Goal: Task Accomplishment & Management: Use online tool/utility

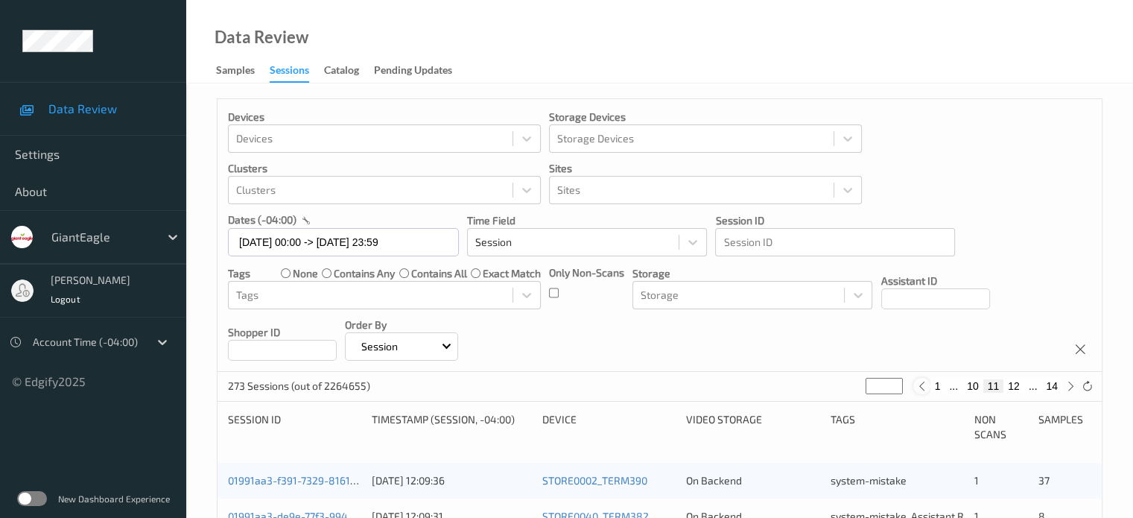
click at [923, 390] on icon at bounding box center [921, 386] width 11 height 11
type input "**"
click at [923, 390] on icon at bounding box center [927, 386] width 11 height 11
type input "*"
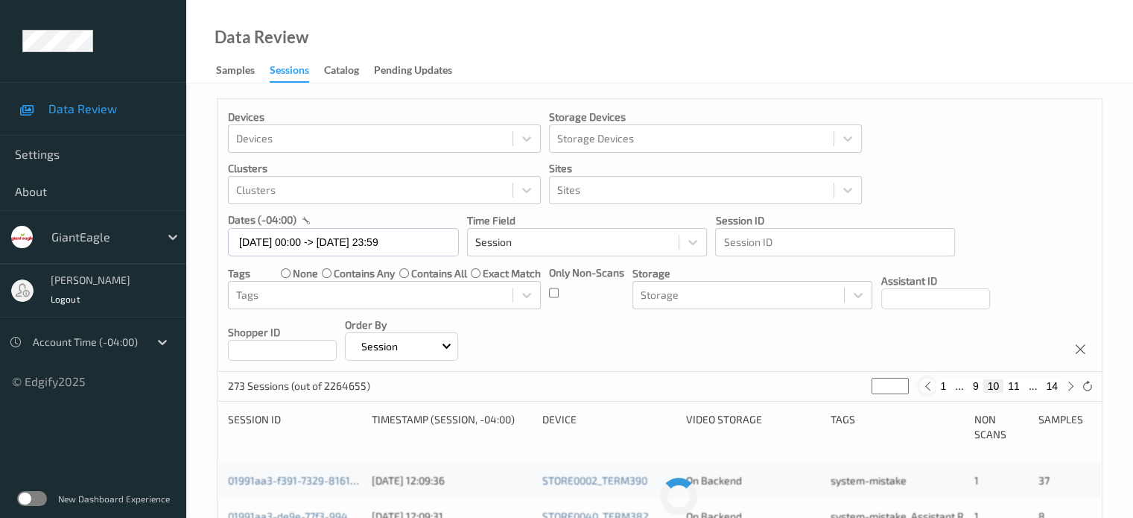
type input "*"
click at [923, 390] on div "273 Sessions (out of 2264655) * 1 ... 8 9 10 ... 14" at bounding box center [660, 387] width 884 height 30
click at [939, 390] on icon at bounding box center [932, 386] width 11 height 11
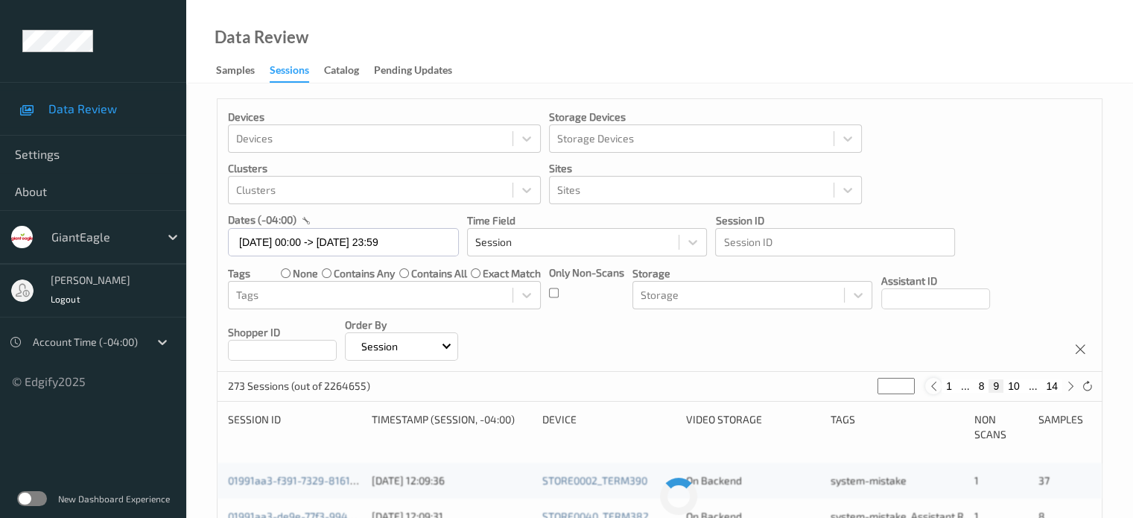
type input "*"
click at [940, 387] on icon at bounding box center [938, 386] width 11 height 11
type input "*"
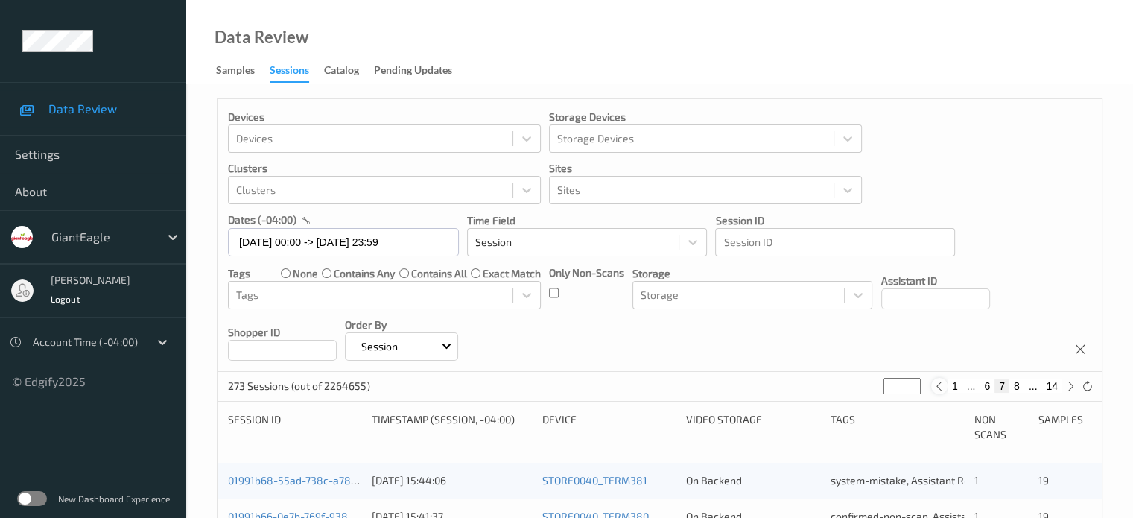
click at [942, 387] on icon at bounding box center [938, 386] width 11 height 11
type input "*"
click at [942, 387] on icon at bounding box center [938, 386] width 11 height 11
type input "*"
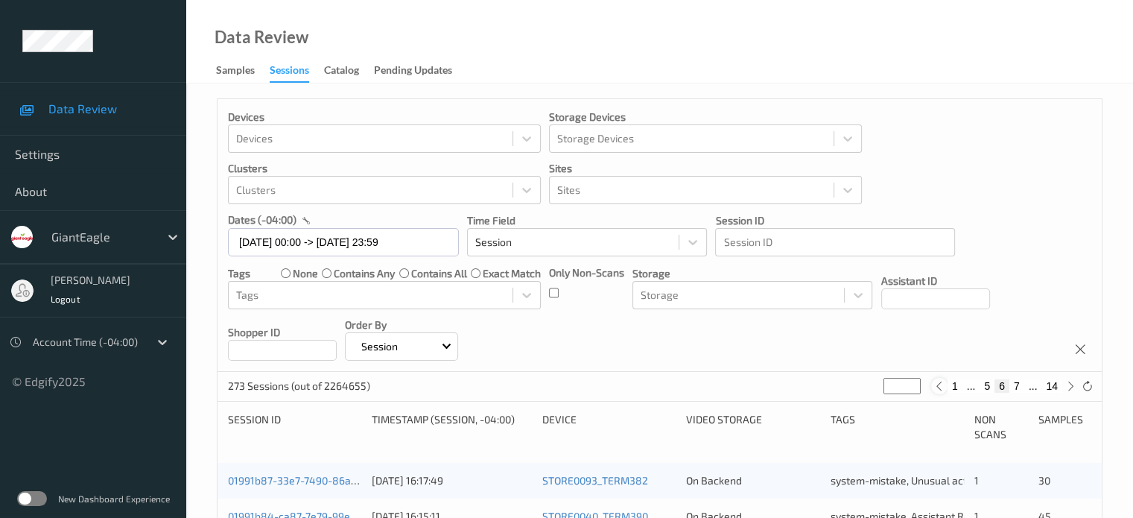
type input "*"
click at [942, 387] on icon at bounding box center [938, 386] width 11 height 11
type input "*"
click at [942, 387] on icon at bounding box center [938, 386] width 11 height 11
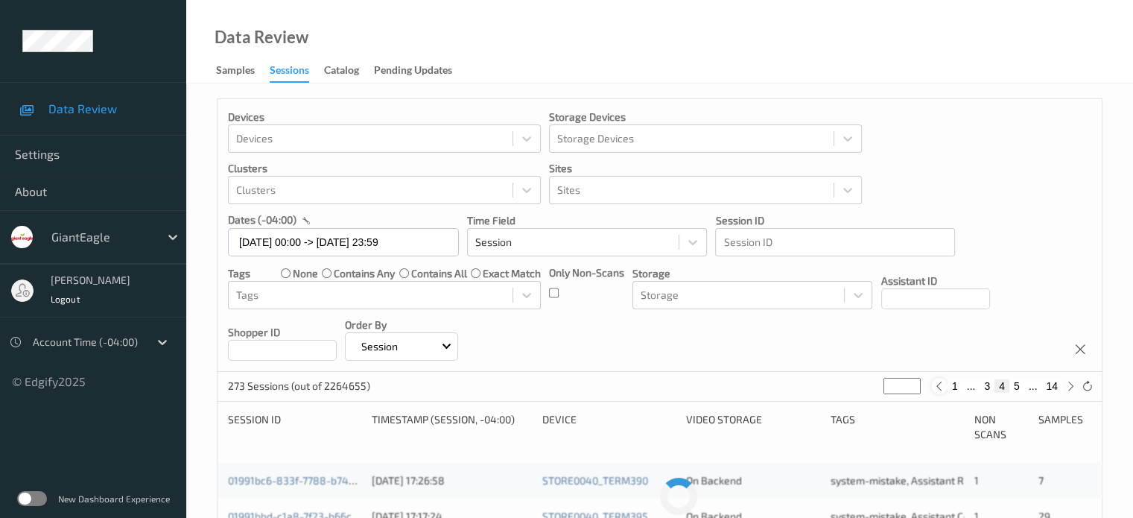
type input "*"
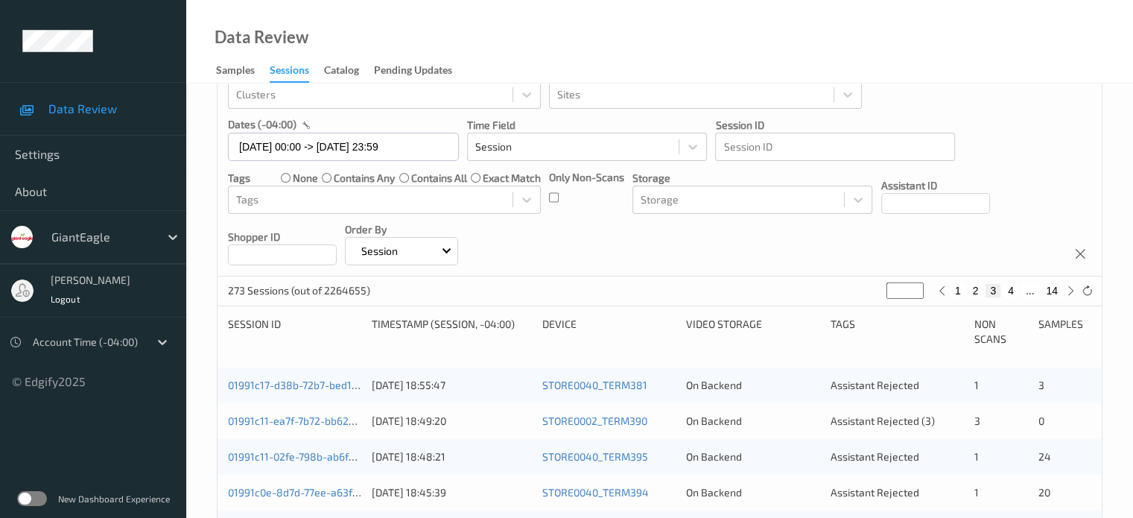
scroll to position [124, 0]
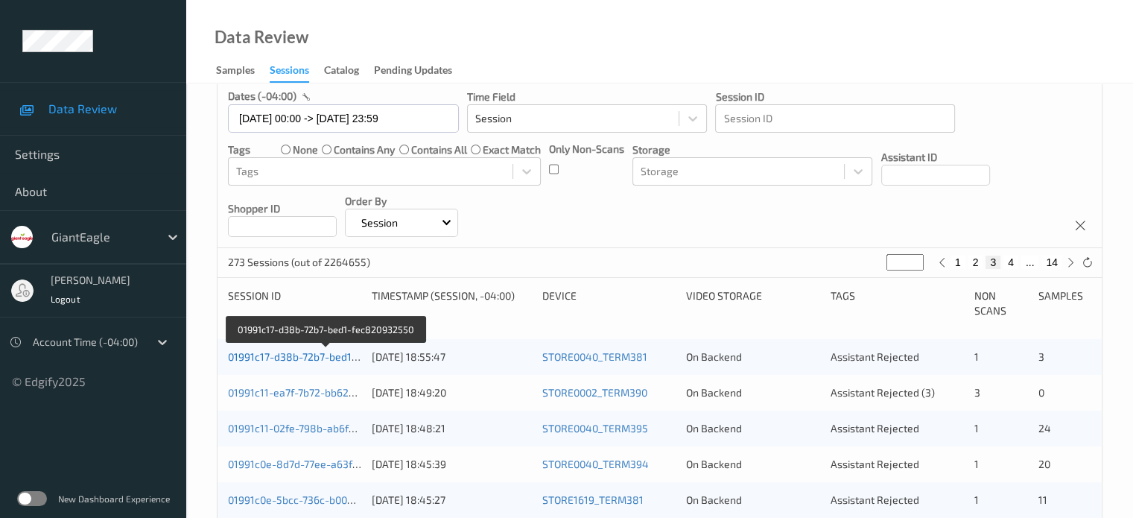
click at [305, 360] on link "01991c17-d38b-72b7-bed1-fec820932550" at bounding box center [326, 356] width 197 height 13
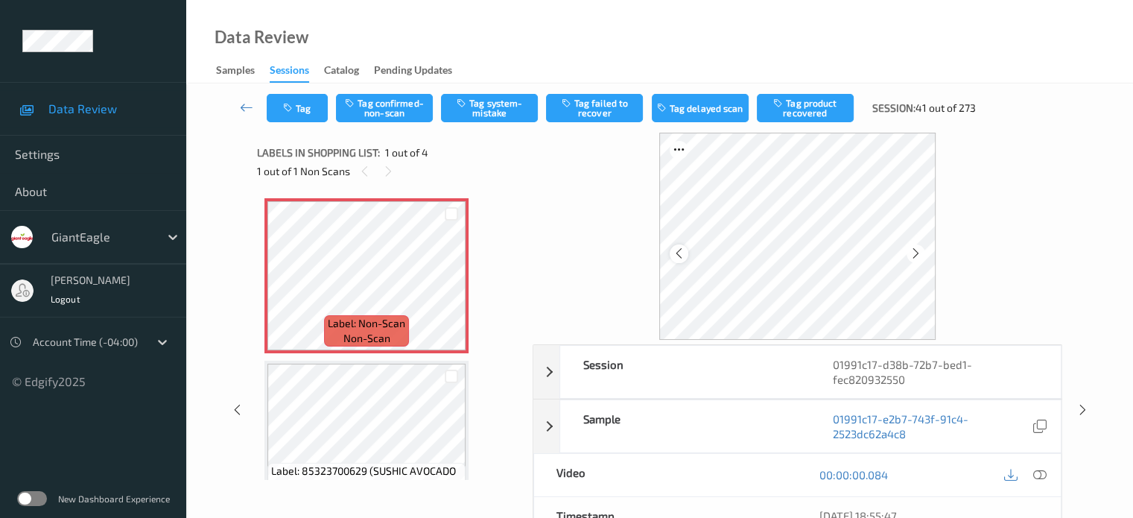
click at [673, 253] on icon at bounding box center [679, 253] width 13 height 13
click at [1037, 476] on icon at bounding box center [1038, 474] width 13 height 13
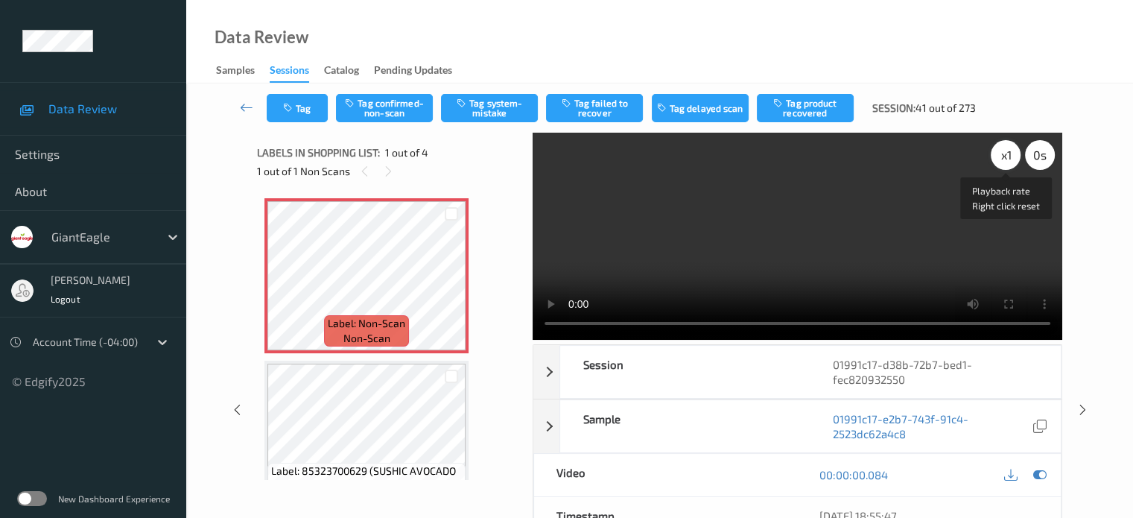
click at [1004, 159] on div "x 1" at bounding box center [1006, 155] width 30 height 30
click at [364, 98] on button "Tag confirmed-non-scan" at bounding box center [384, 108] width 97 height 28
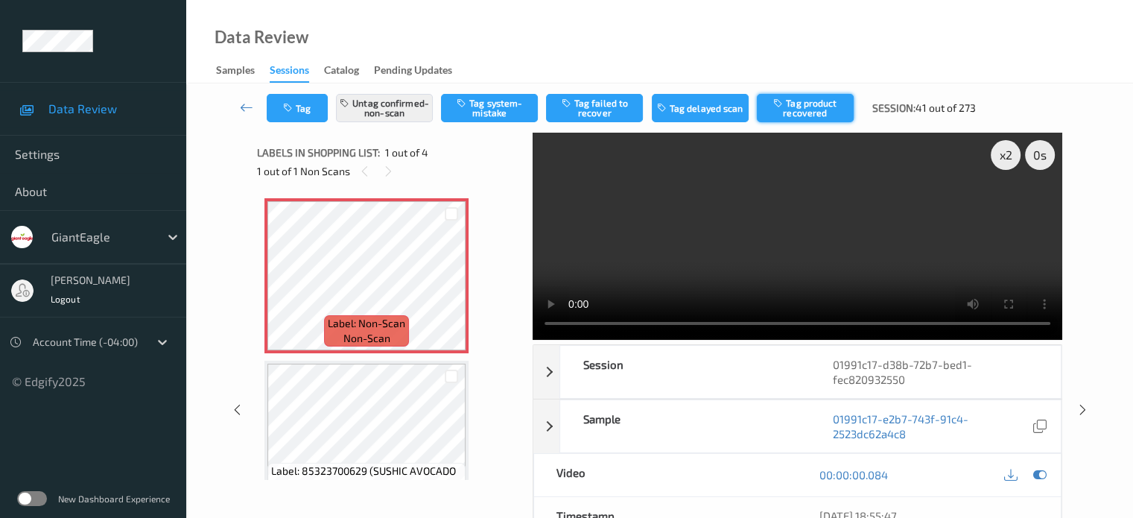
click at [810, 109] on button "Tag product recovered" at bounding box center [805, 108] width 97 height 28
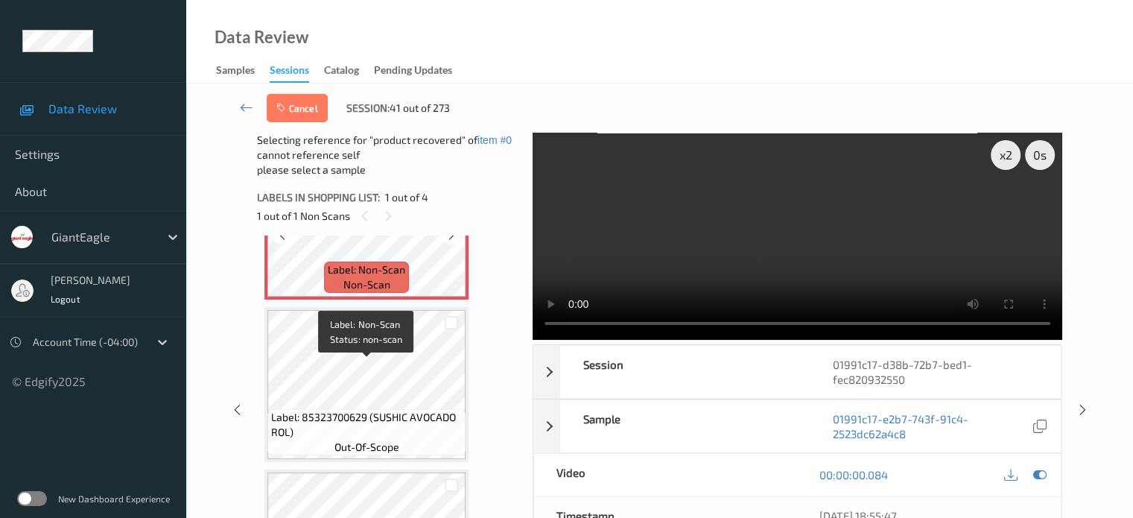
scroll to position [106, 0]
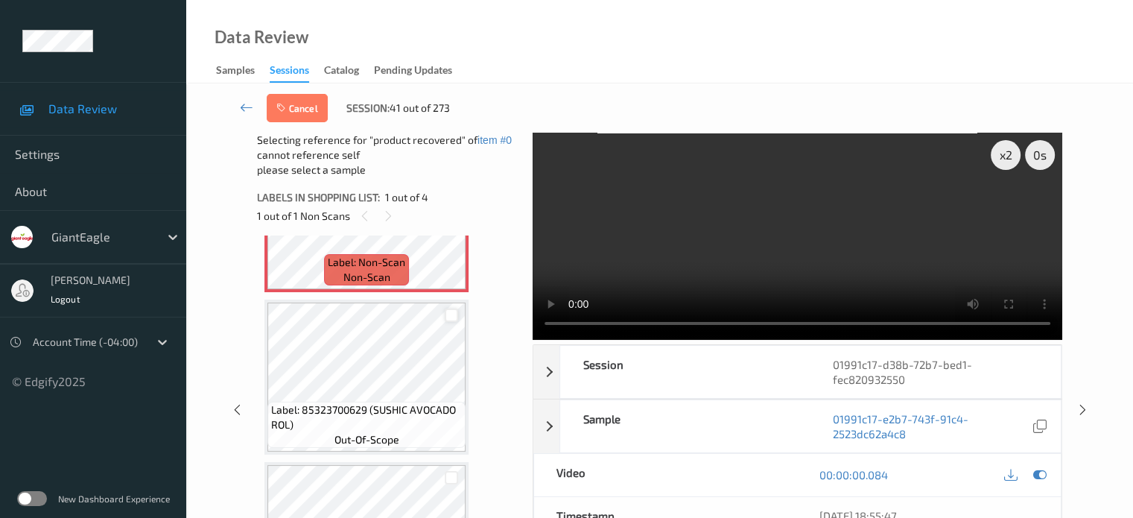
click at [455, 318] on div at bounding box center [452, 315] width 14 height 14
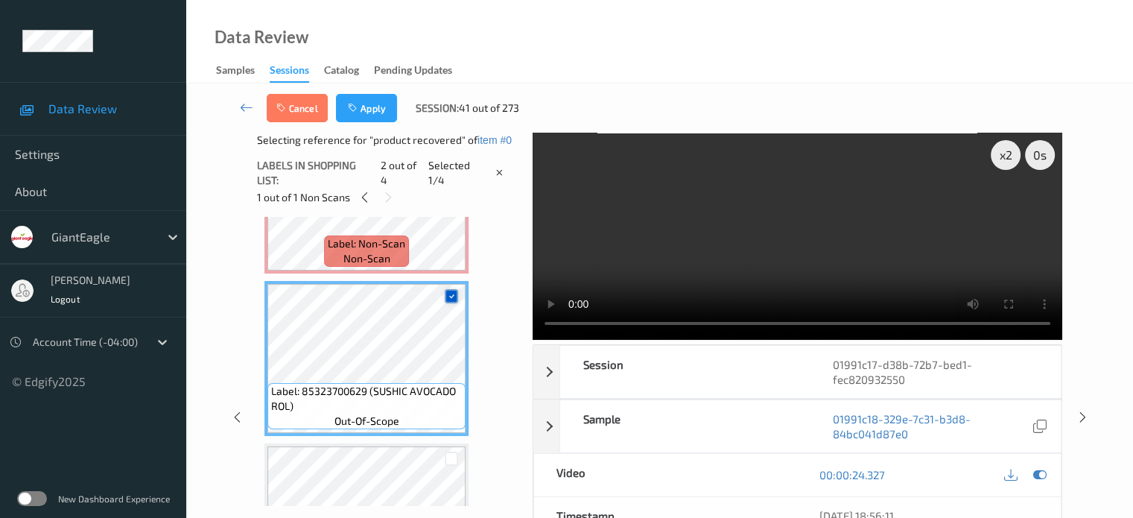
scroll to position [256, 0]
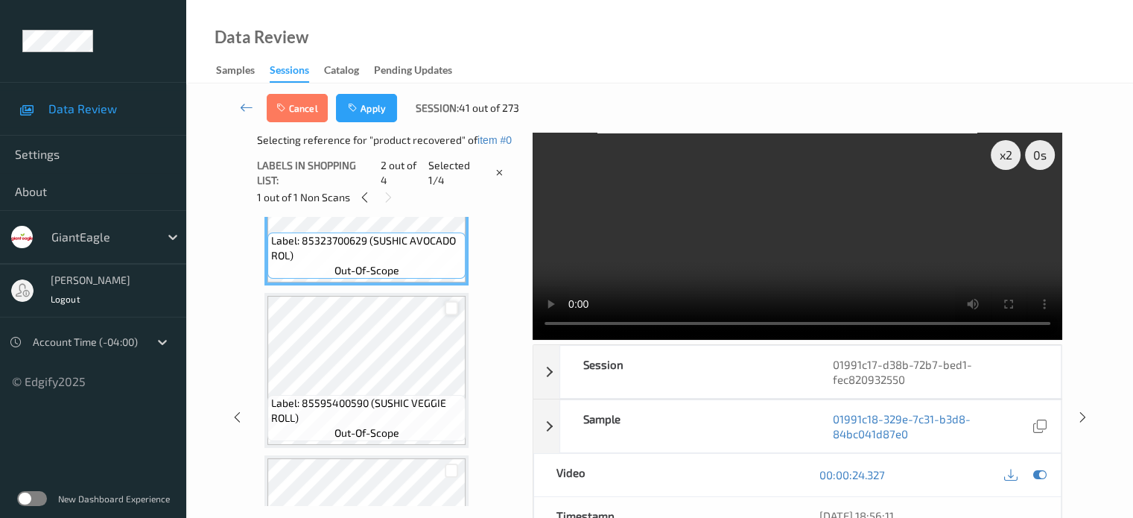
click at [450, 311] on div at bounding box center [452, 308] width 14 height 14
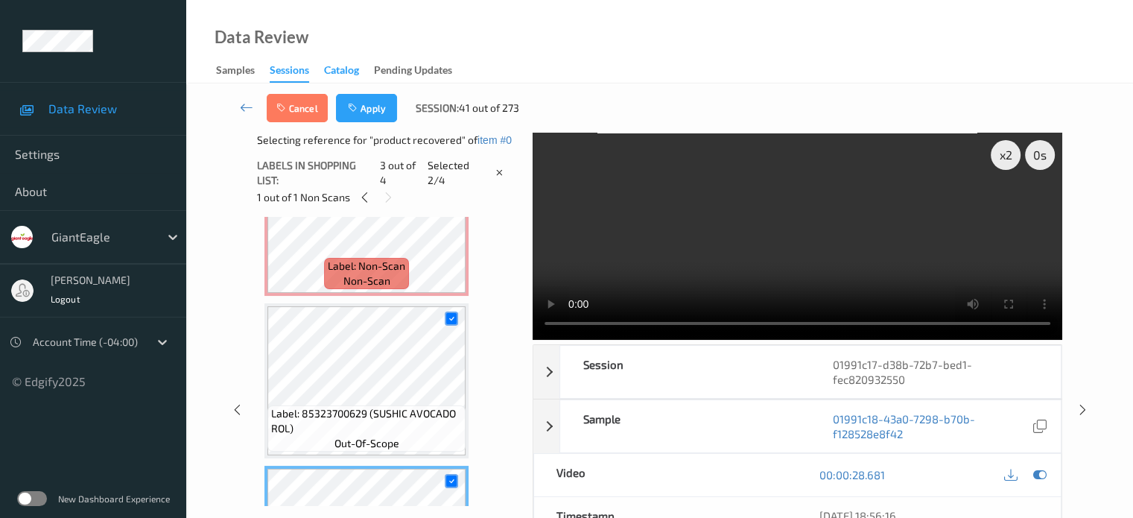
scroll to position [82, 0]
click at [367, 110] on button "Apply" at bounding box center [366, 108] width 61 height 28
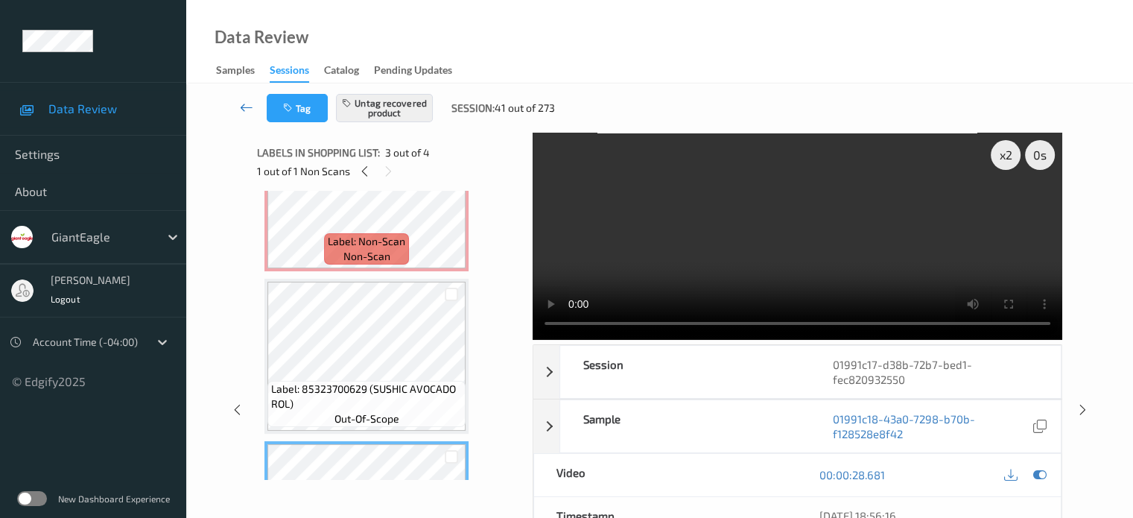
click at [244, 109] on icon at bounding box center [246, 107] width 13 height 15
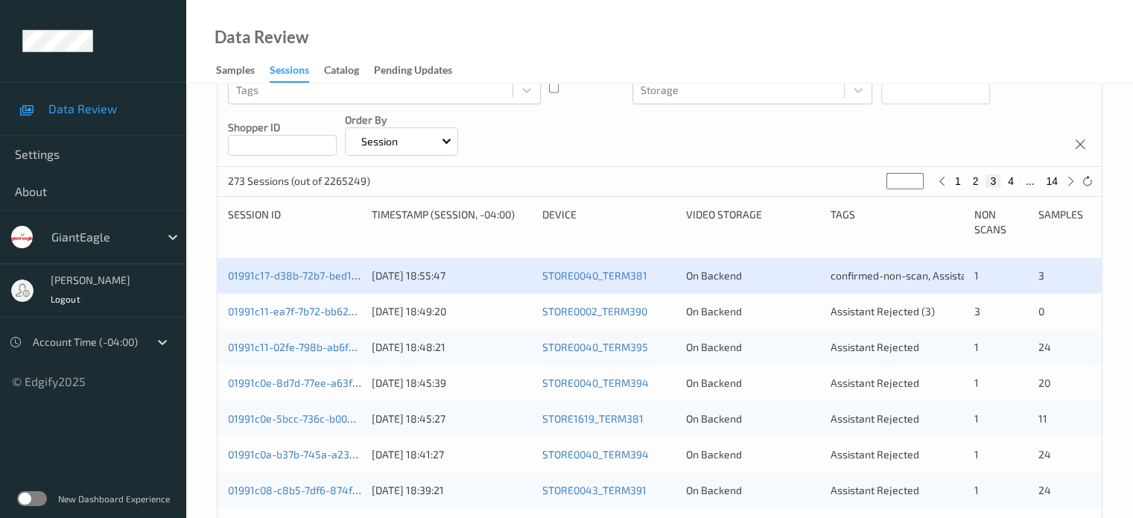
scroll to position [248, 0]
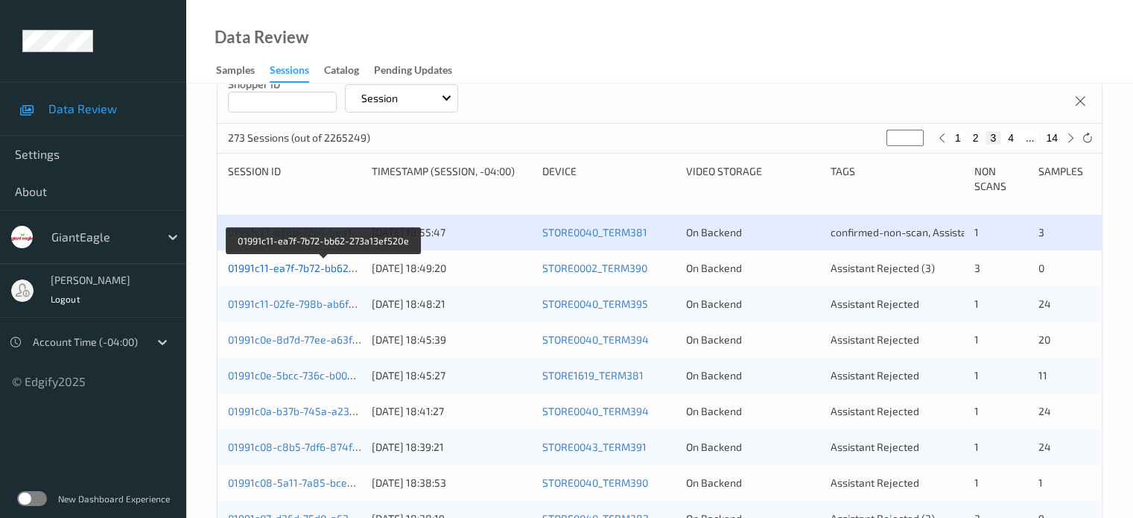
click at [325, 271] on link "01991c11-ea7f-7b72-bb62-273a13ef520e" at bounding box center [324, 267] width 192 height 13
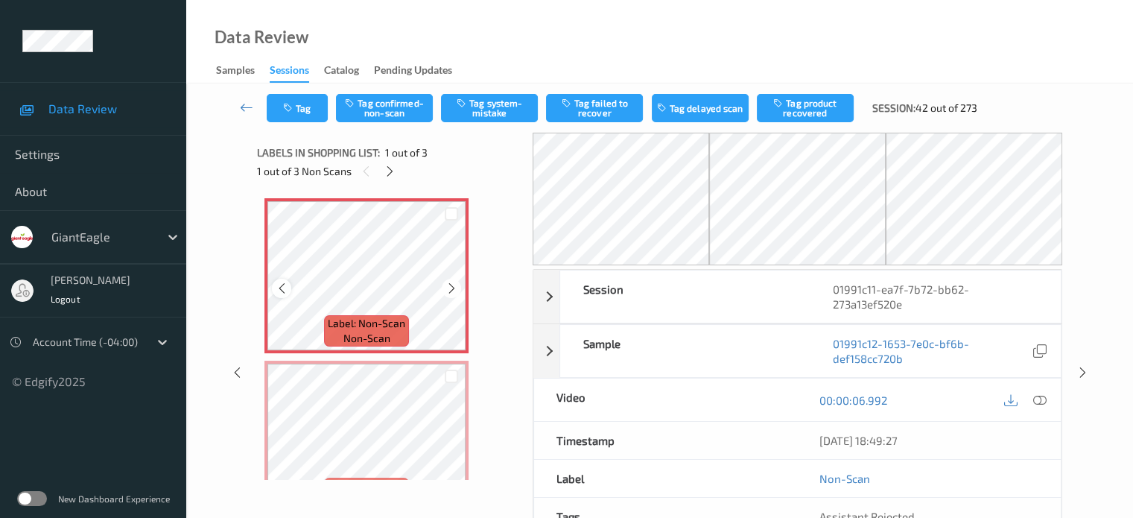
click at [283, 284] on icon at bounding box center [282, 288] width 13 height 13
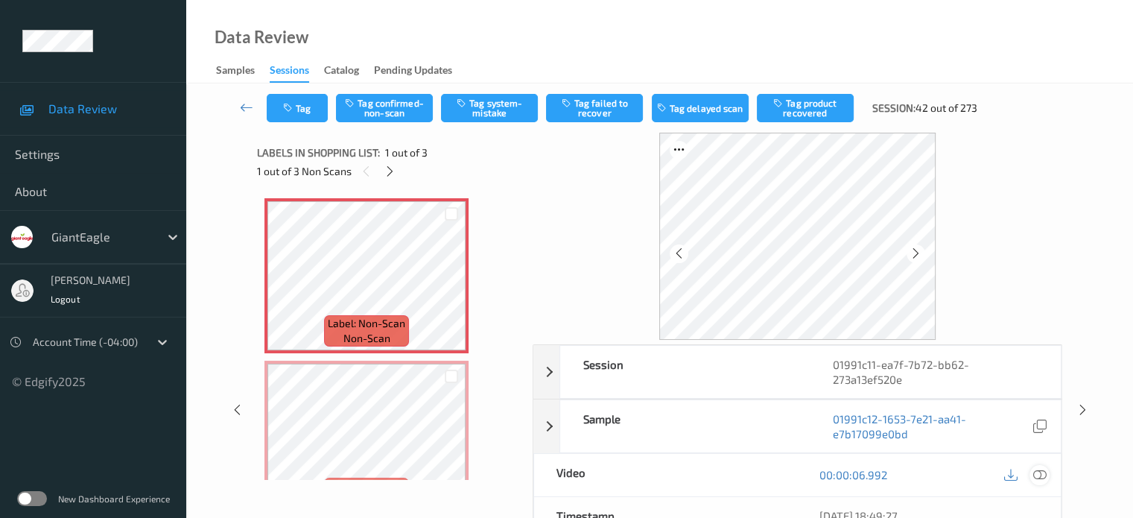
click at [1039, 468] on icon at bounding box center [1038, 474] width 13 height 13
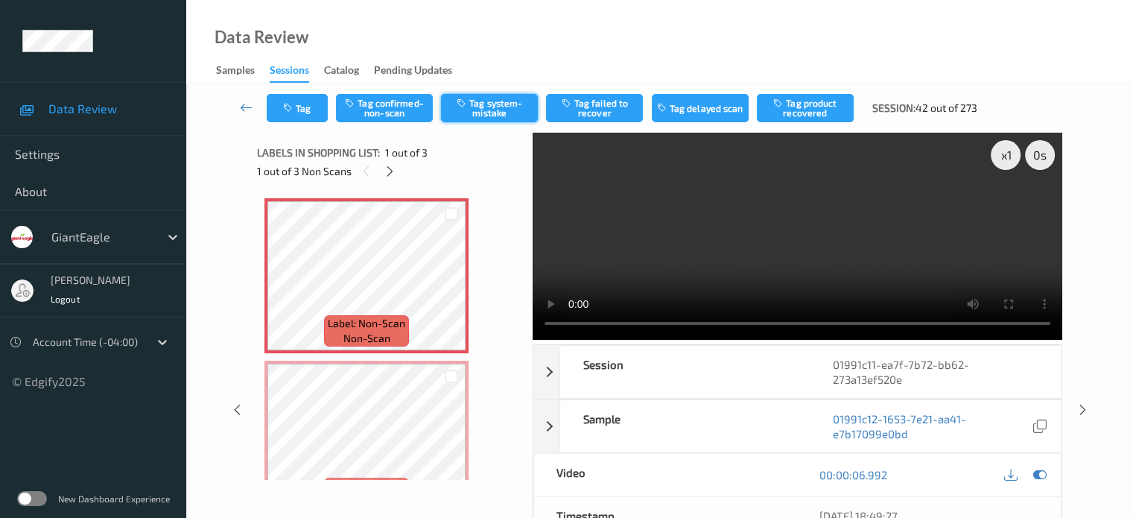
click at [497, 102] on button "Tag system-mistake" at bounding box center [489, 108] width 97 height 28
click at [289, 114] on button "Tag" at bounding box center [297, 108] width 61 height 28
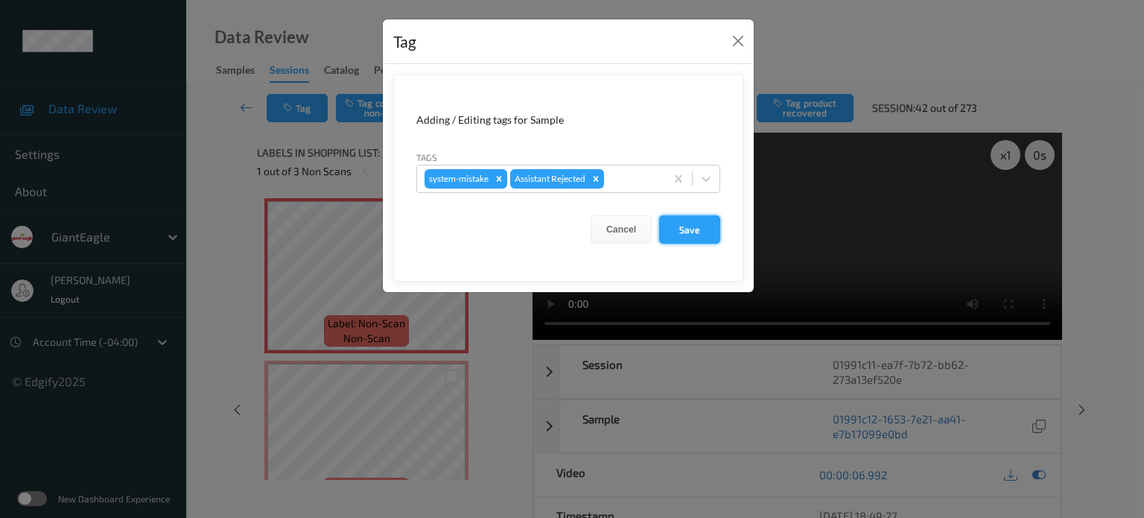
click at [685, 234] on button "Save" at bounding box center [689, 229] width 61 height 28
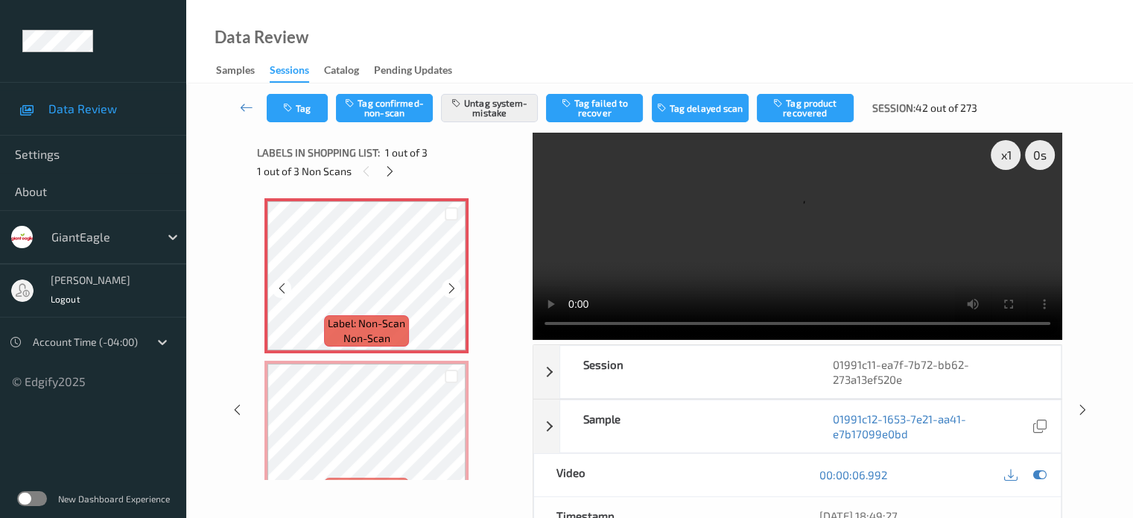
scroll to position [124, 0]
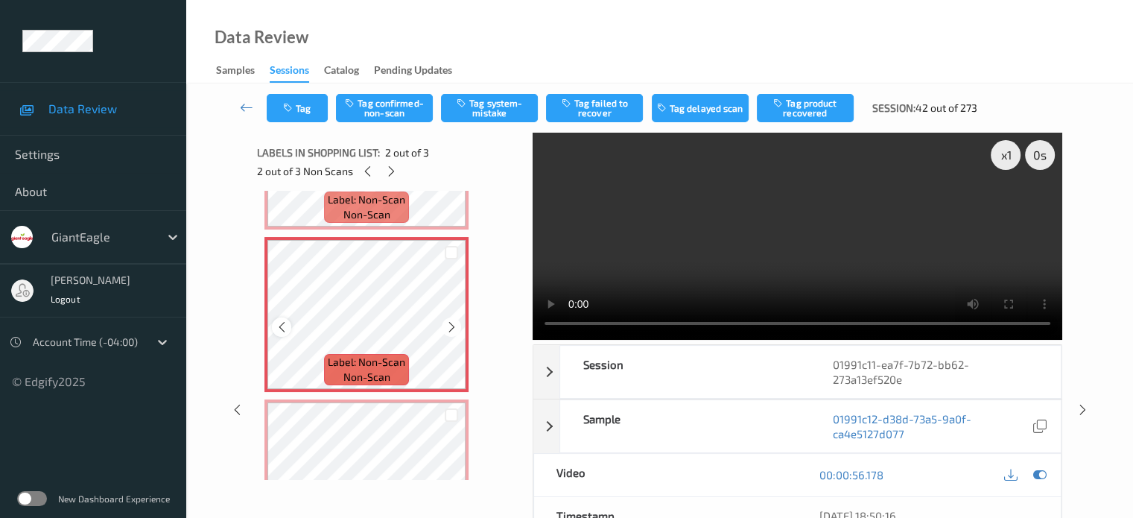
click at [279, 330] on icon at bounding box center [282, 326] width 13 height 13
click at [499, 109] on button "Tag system-mistake" at bounding box center [489, 108] width 97 height 28
click at [286, 109] on icon "button" at bounding box center [289, 108] width 13 height 10
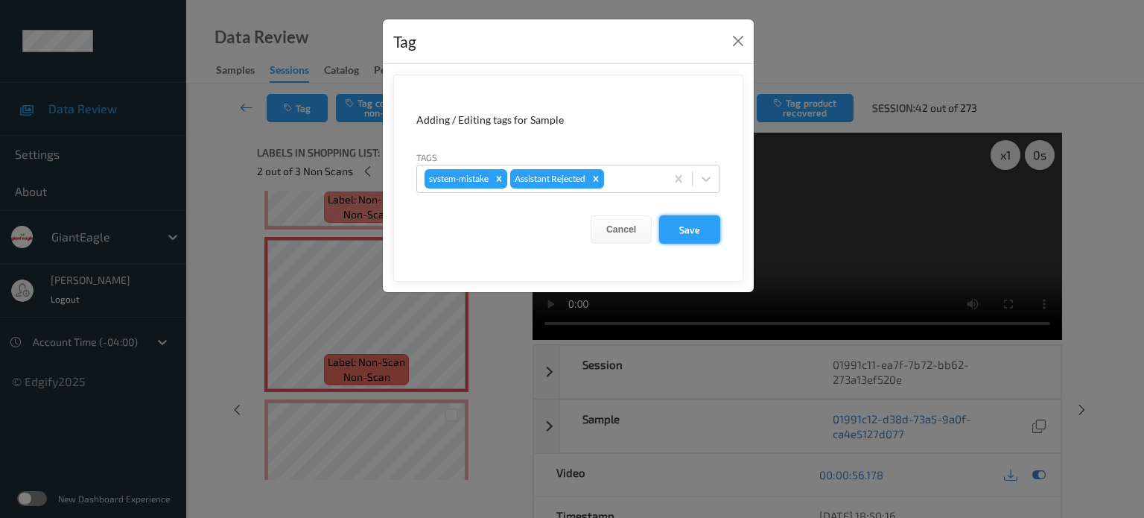
click at [688, 232] on button "Save" at bounding box center [689, 229] width 61 height 28
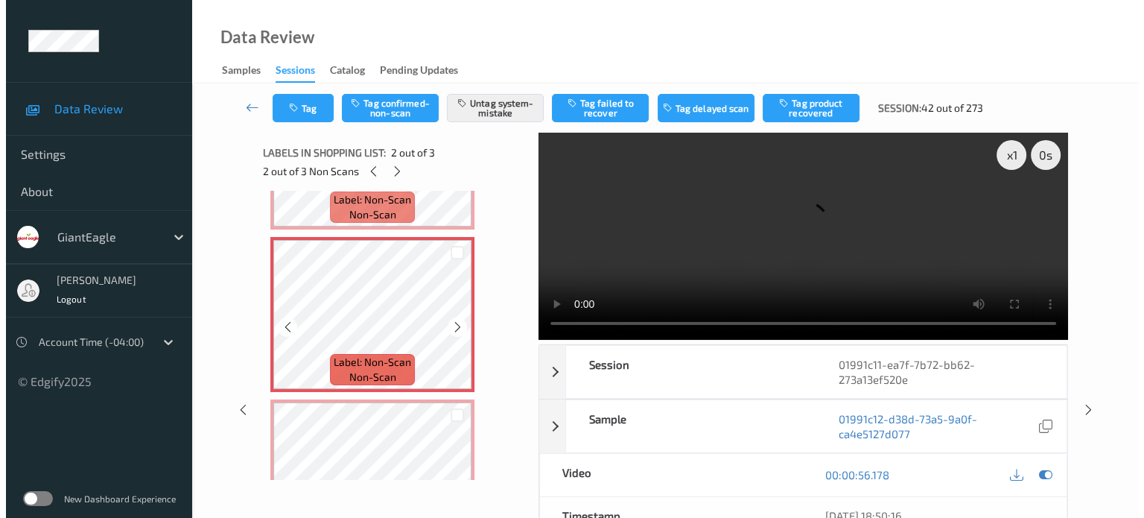
scroll to position [206, 0]
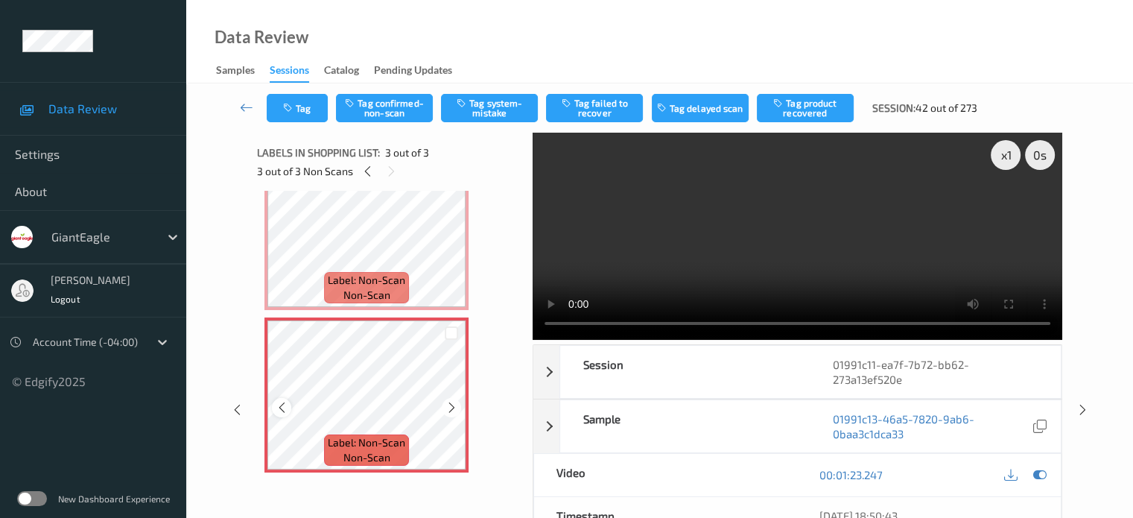
click at [281, 407] on icon at bounding box center [282, 407] width 13 height 13
click at [506, 107] on button "Tag system-mistake" at bounding box center [489, 108] width 97 height 28
click at [302, 110] on button "Tag" at bounding box center [297, 108] width 61 height 28
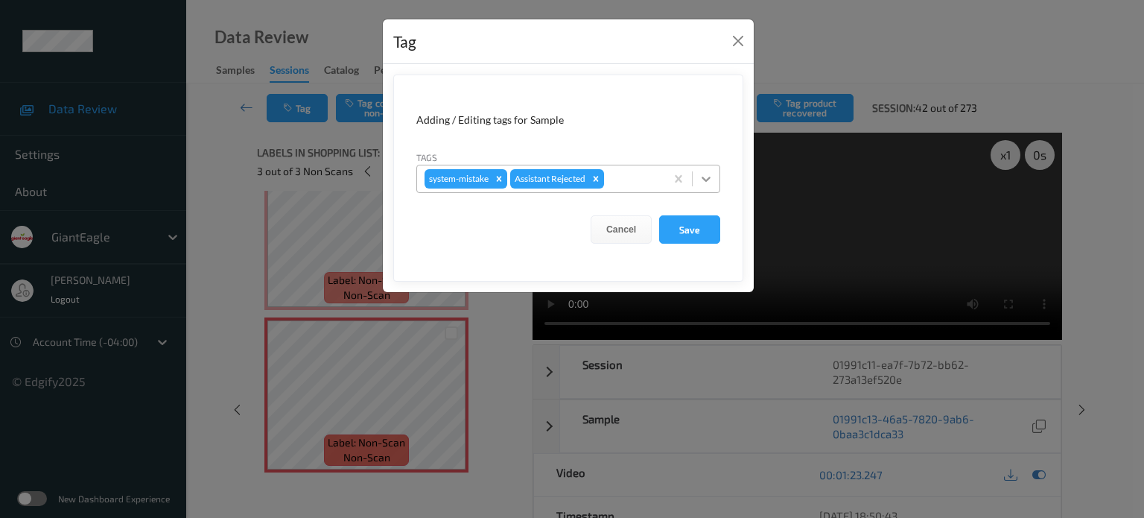
click at [713, 178] on icon at bounding box center [706, 178] width 15 height 15
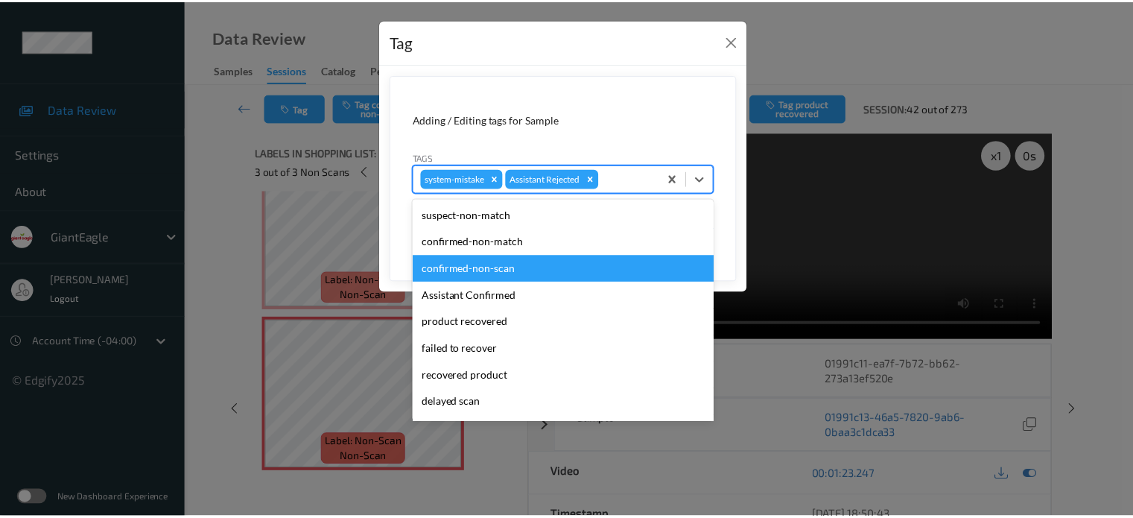
scroll to position [124, 0]
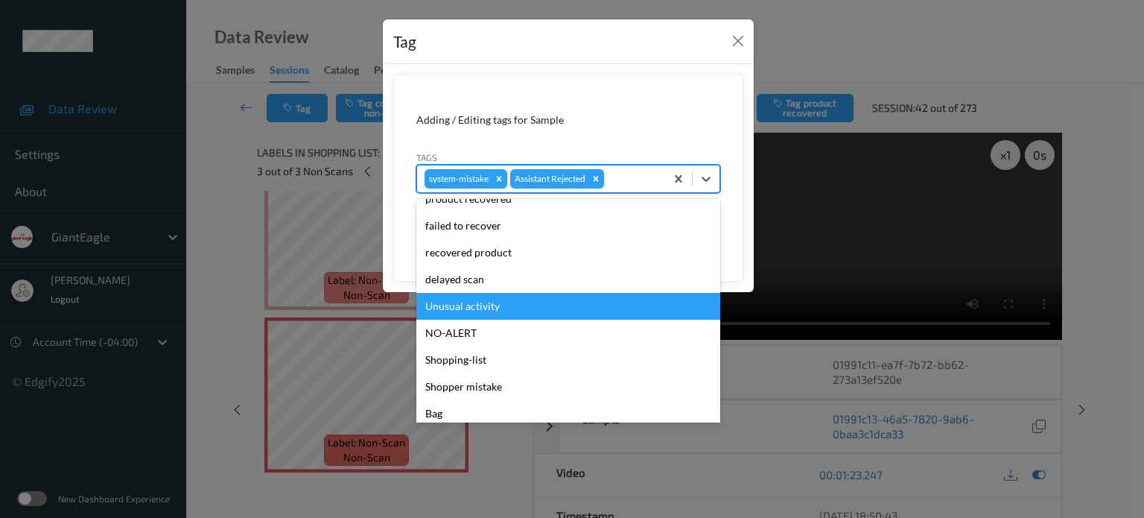
click at [473, 305] on div "Unusual activity" at bounding box center [568, 306] width 304 height 27
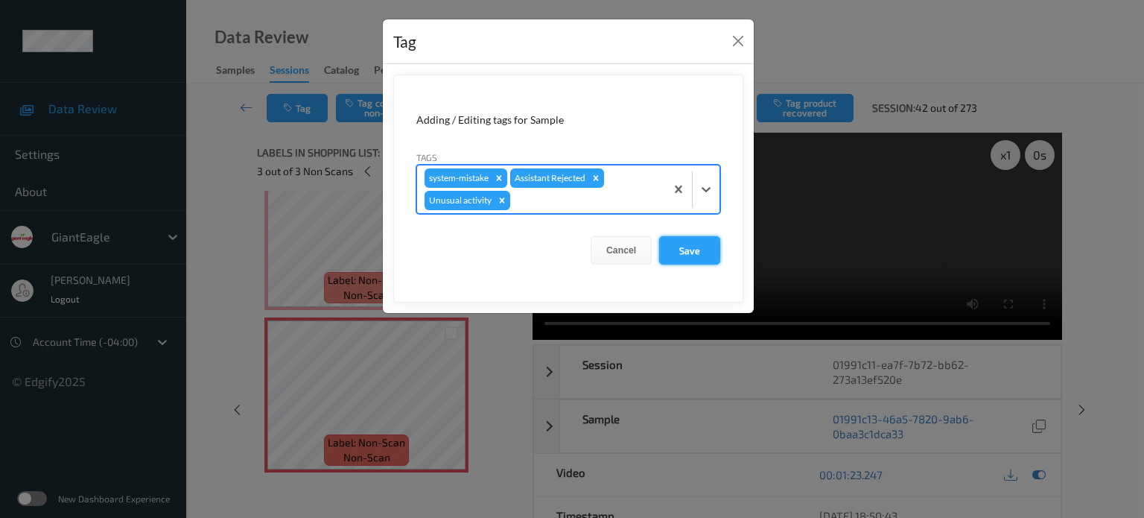
click at [706, 247] on button "Save" at bounding box center [689, 250] width 61 height 28
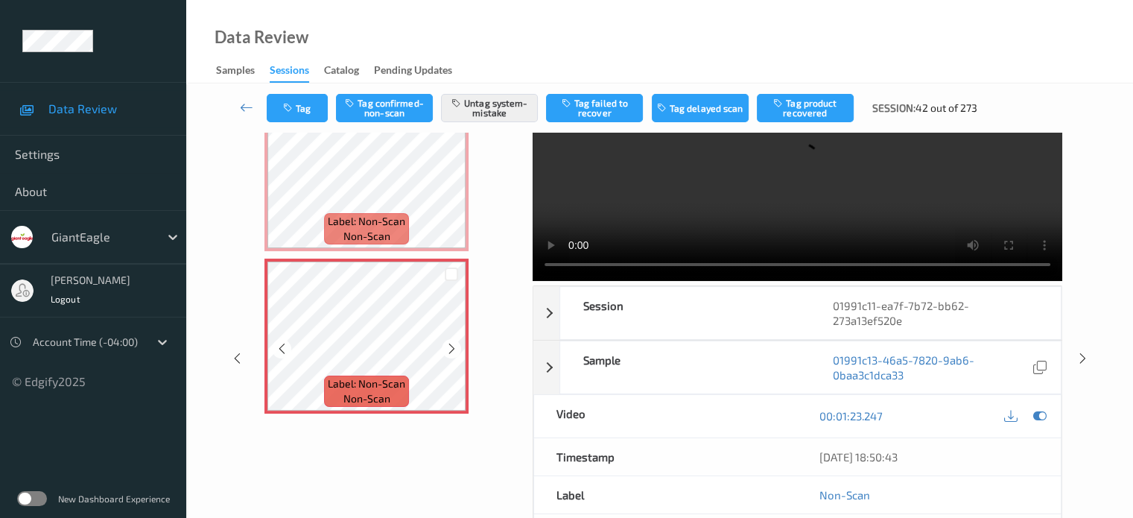
scroll to position [102, 0]
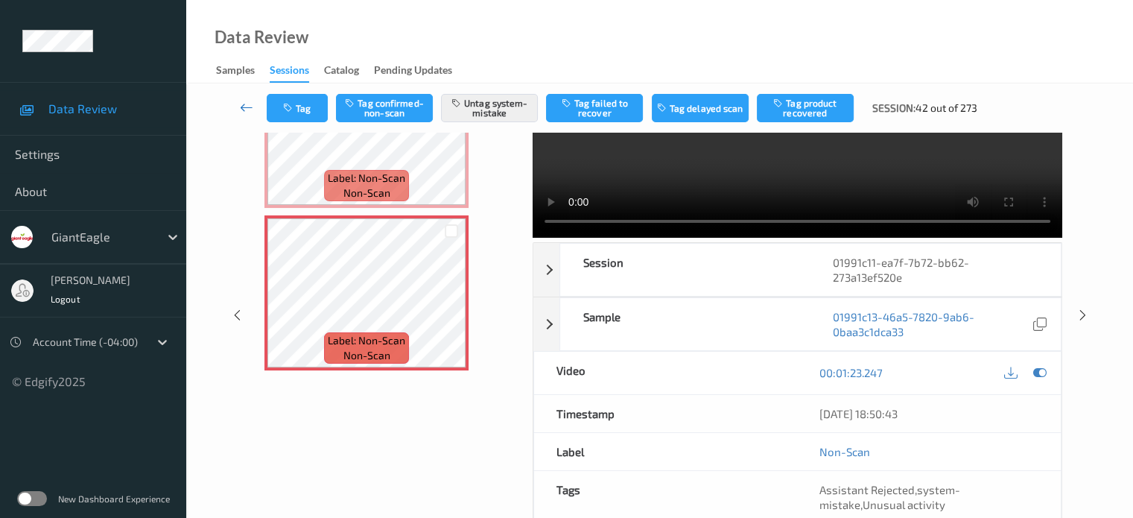
click at [238, 108] on link at bounding box center [246, 108] width 39 height 28
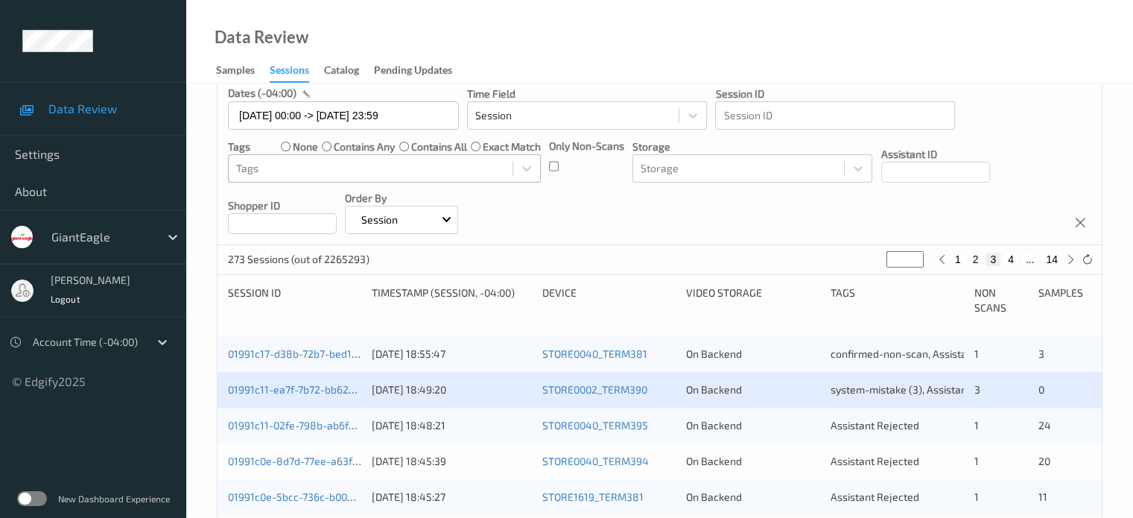
scroll to position [248, 0]
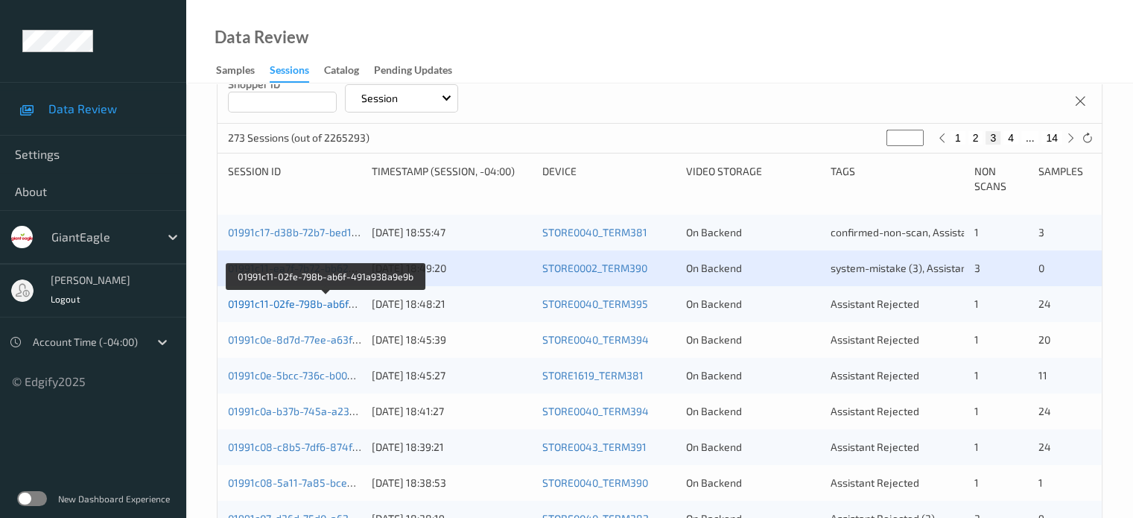
click at [279, 306] on link "01991c11-02fe-798b-ab6f-491a938a9e9b" at bounding box center [326, 303] width 197 height 13
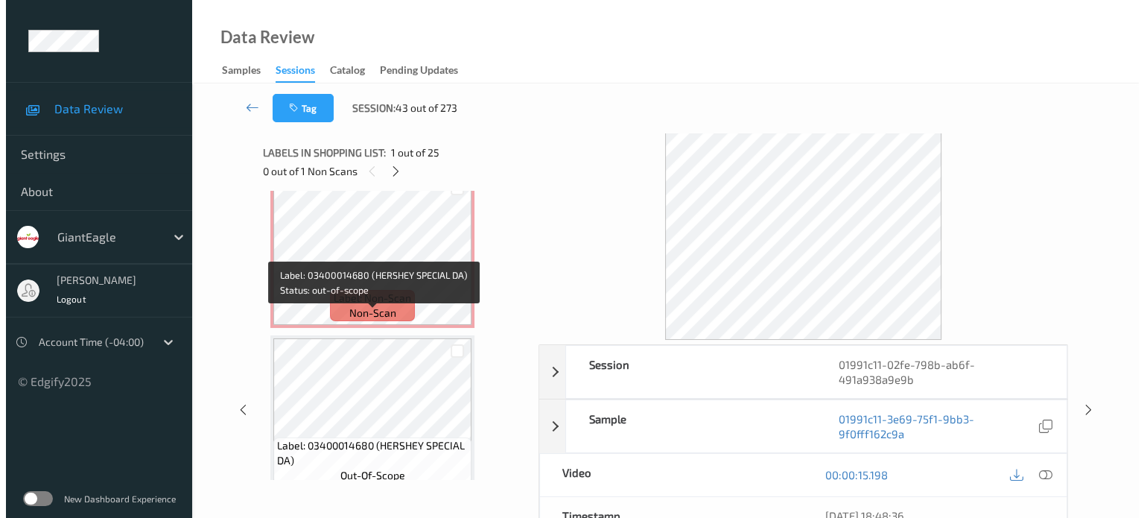
scroll to position [3476, 0]
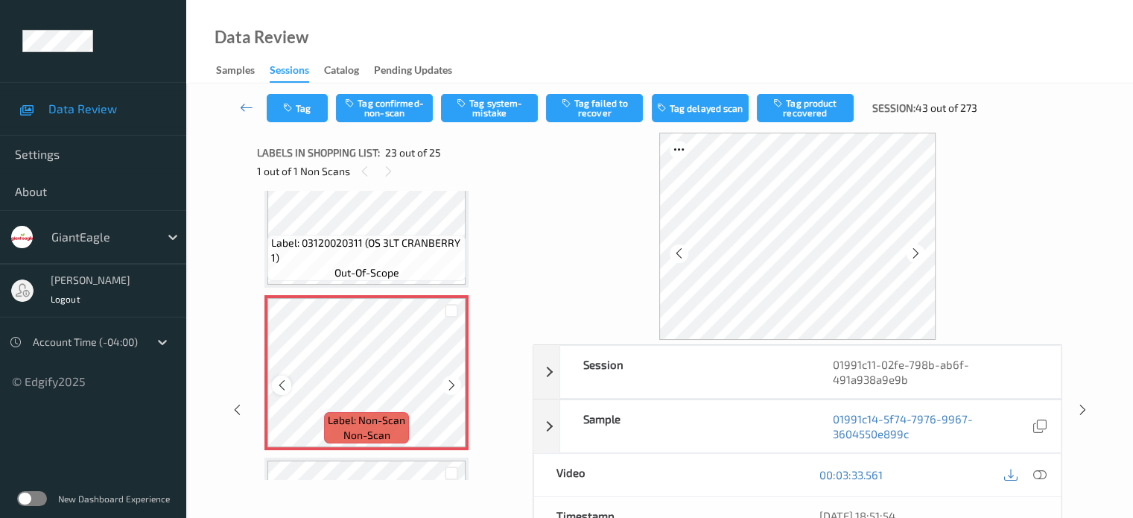
click at [282, 389] on icon at bounding box center [282, 384] width 13 height 13
click at [1048, 476] on div at bounding box center [1039, 475] width 20 height 20
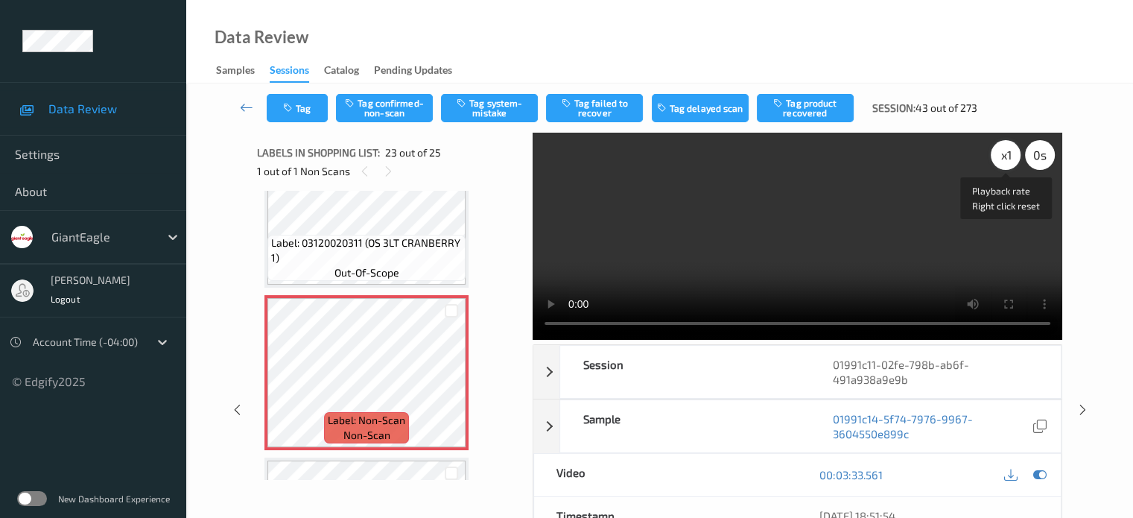
click at [1000, 153] on div "x 1" at bounding box center [1006, 155] width 30 height 30
click at [489, 104] on button "Tag system-mistake" at bounding box center [489, 108] width 97 height 28
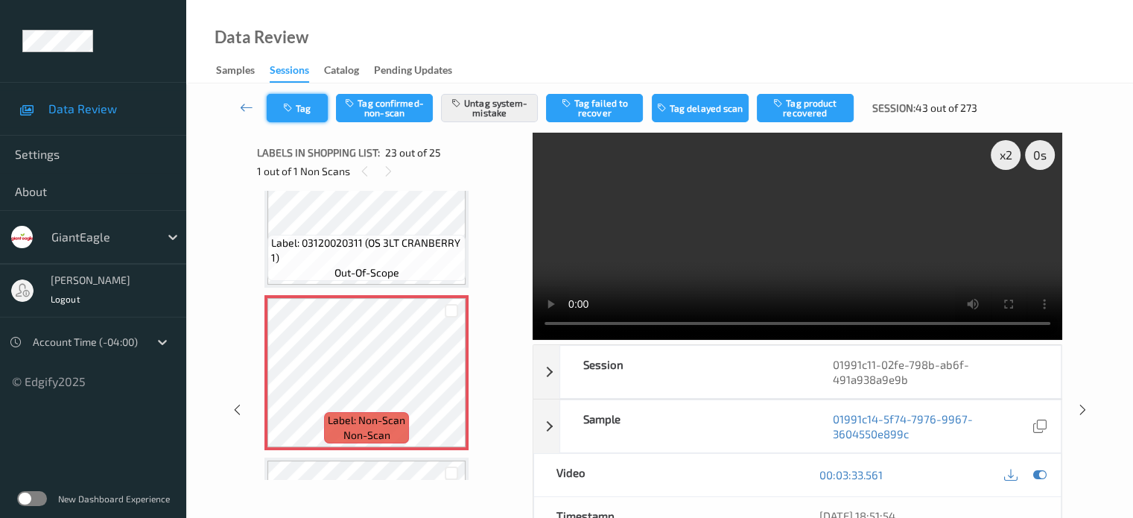
click at [294, 106] on icon "button" at bounding box center [289, 108] width 13 height 10
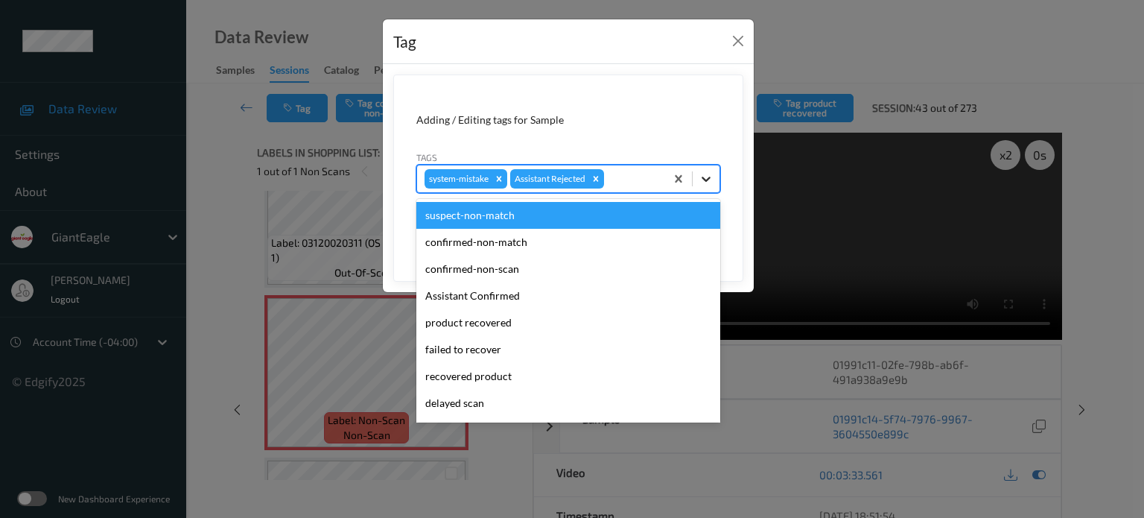
click at [705, 182] on icon at bounding box center [706, 178] width 15 height 15
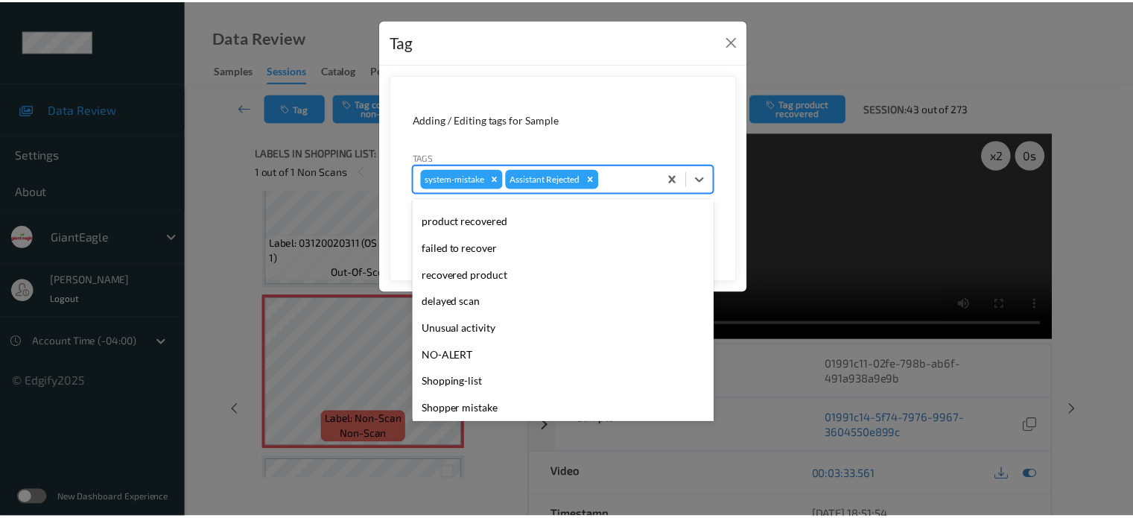
scroll to position [124, 0]
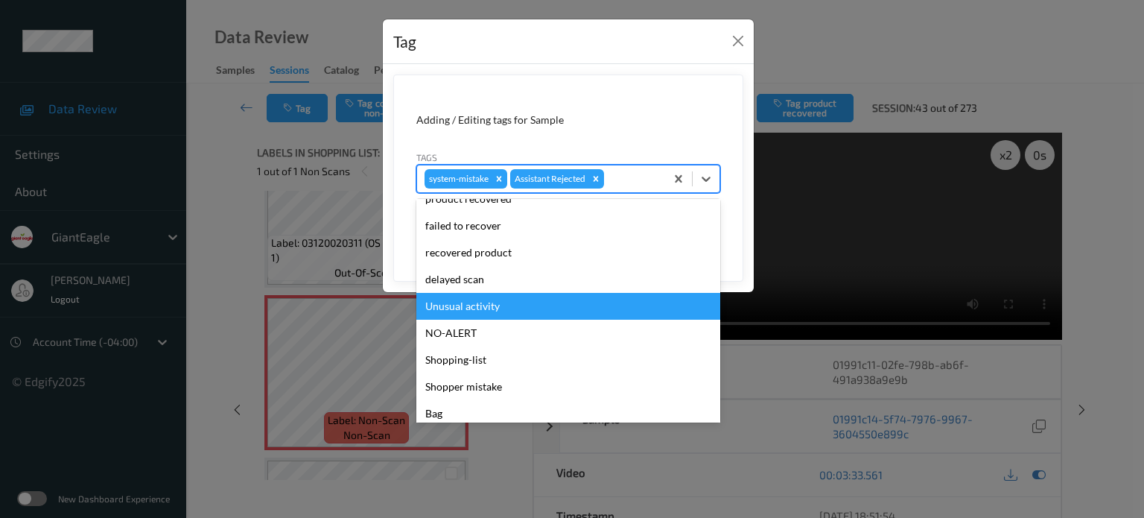
click at [449, 308] on div "Unusual activity" at bounding box center [568, 306] width 304 height 27
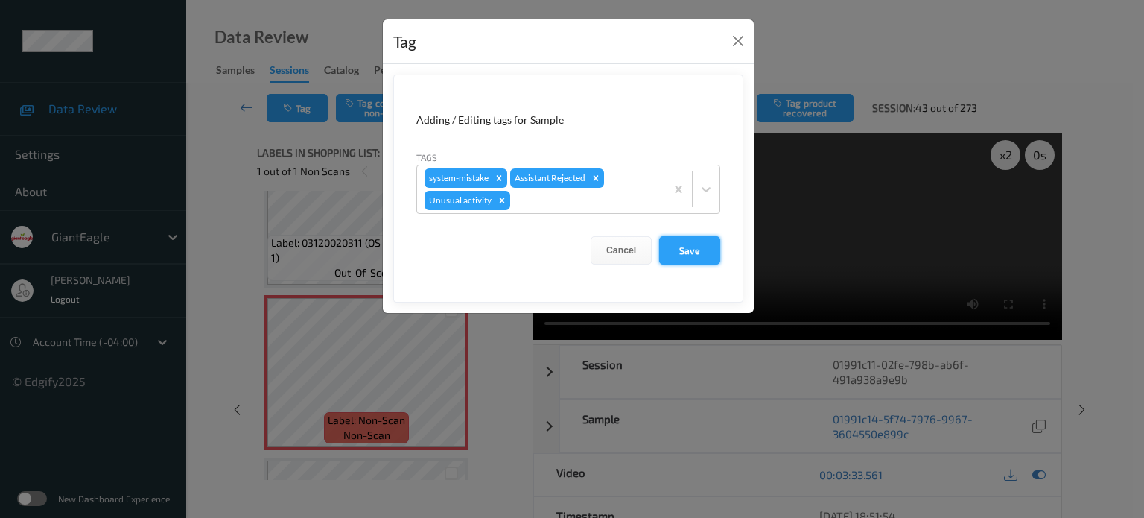
click at [681, 258] on button "Save" at bounding box center [689, 250] width 61 height 28
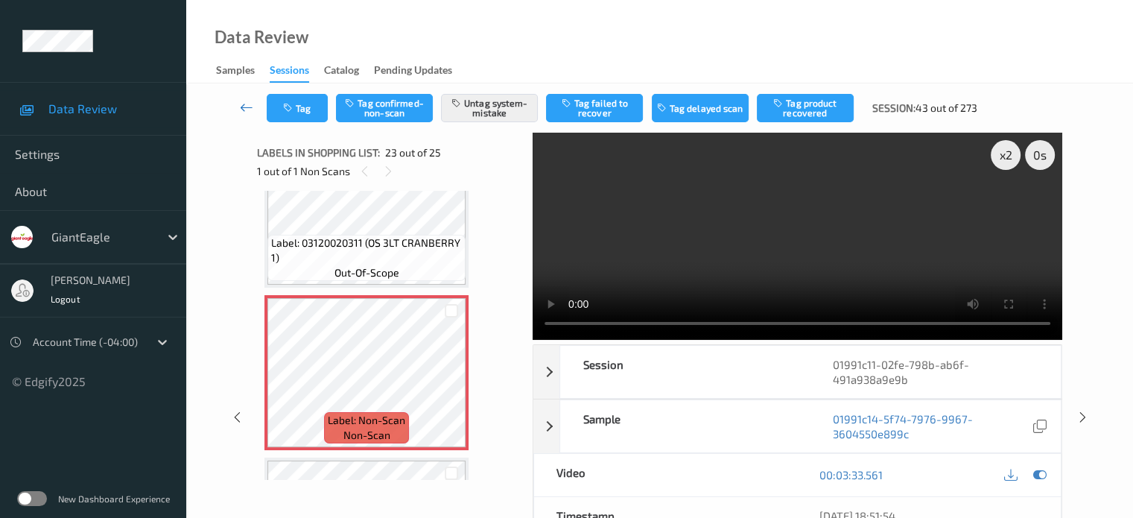
click at [244, 105] on icon at bounding box center [246, 107] width 13 height 15
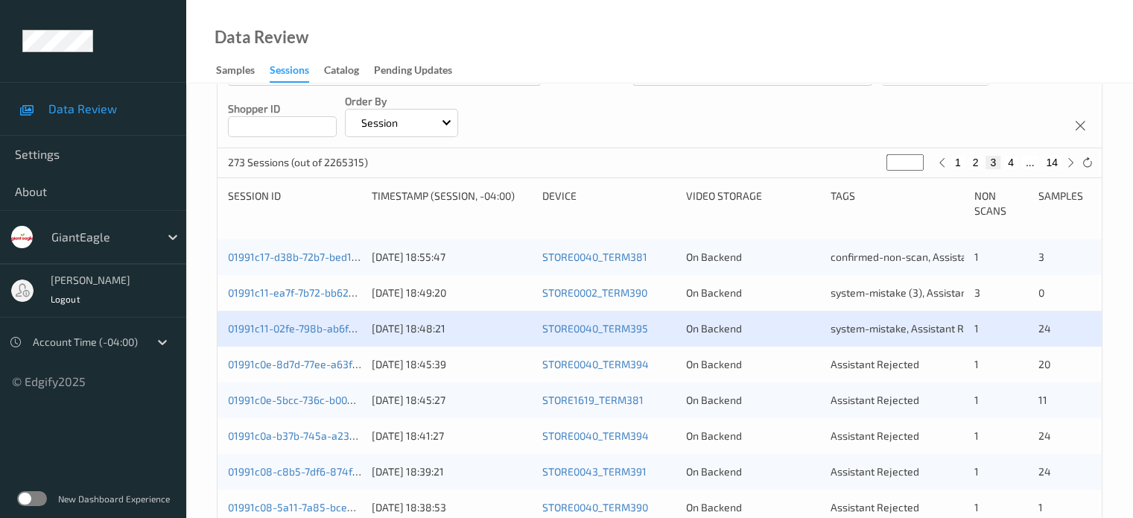
scroll to position [248, 0]
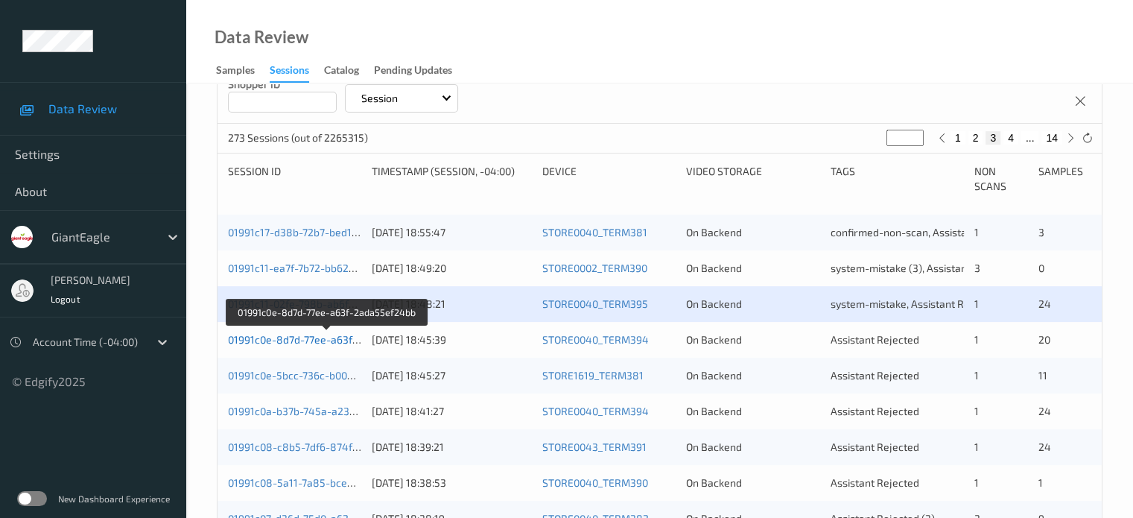
click at [322, 338] on link "01991c0e-8d7d-77ee-a63f-2ada55ef24bb" at bounding box center [327, 339] width 199 height 13
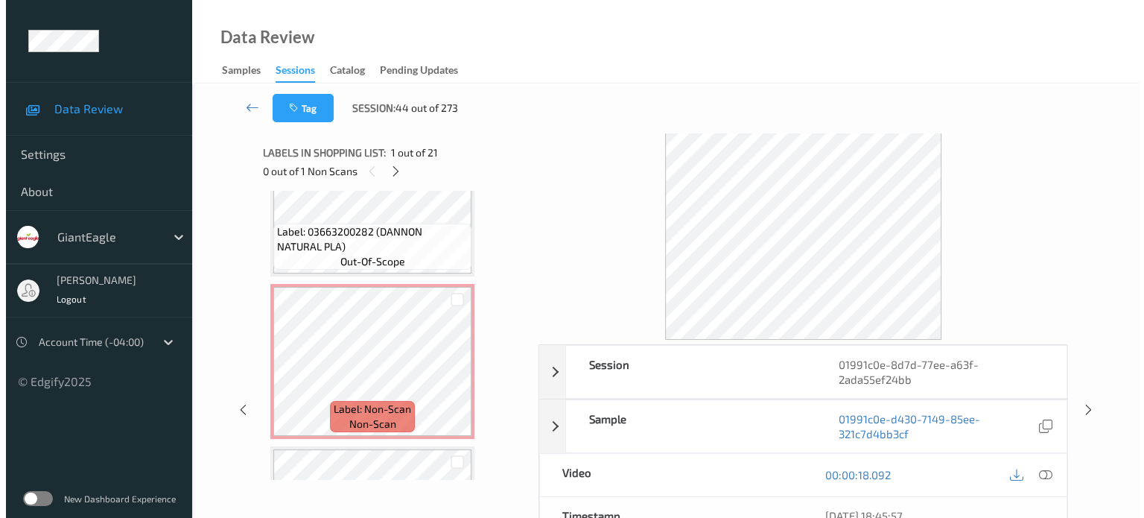
scroll to position [1490, 0]
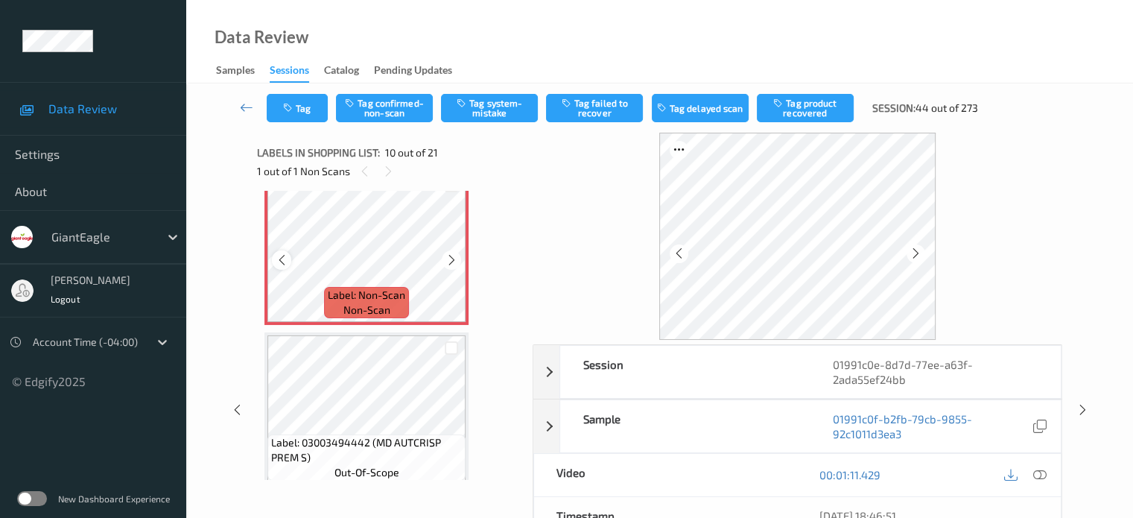
click at [289, 258] on div at bounding box center [281, 259] width 19 height 19
click at [1041, 472] on icon at bounding box center [1038, 474] width 13 height 13
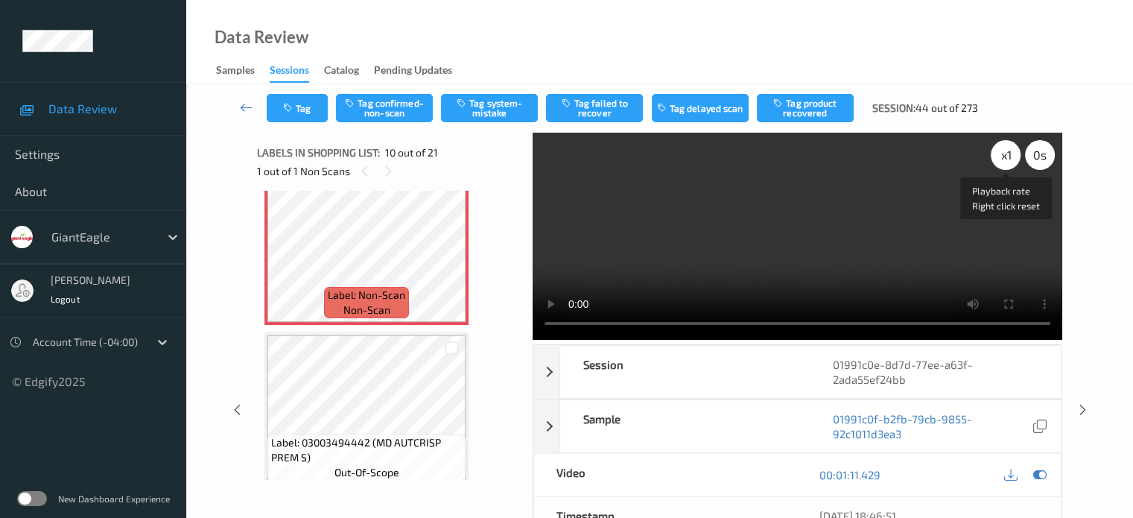
click at [1008, 155] on div "x 1" at bounding box center [1006, 155] width 30 height 30
click at [471, 111] on button "Tag system-mistake" at bounding box center [489, 108] width 97 height 28
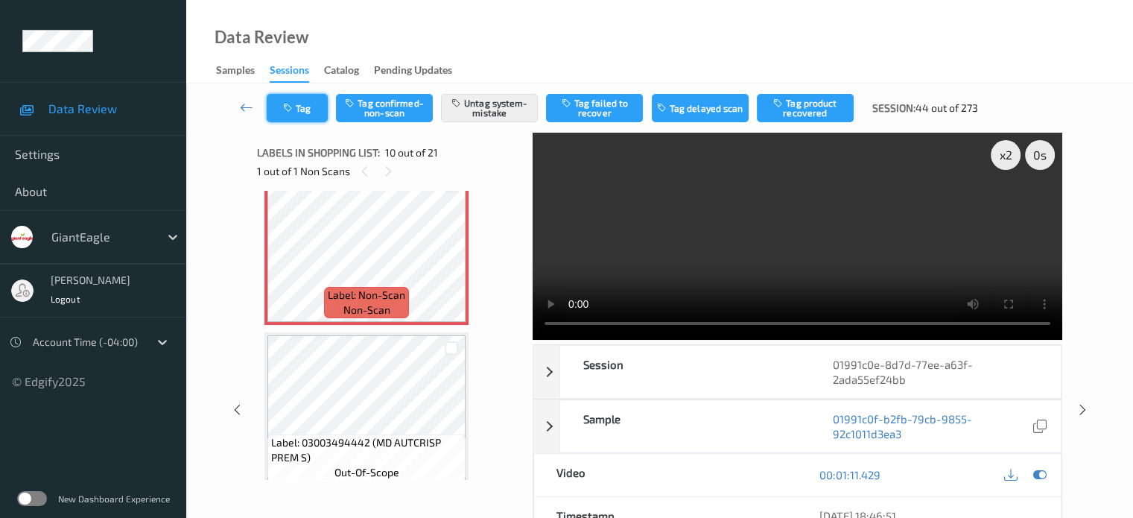
click at [293, 106] on icon "button" at bounding box center [289, 108] width 13 height 10
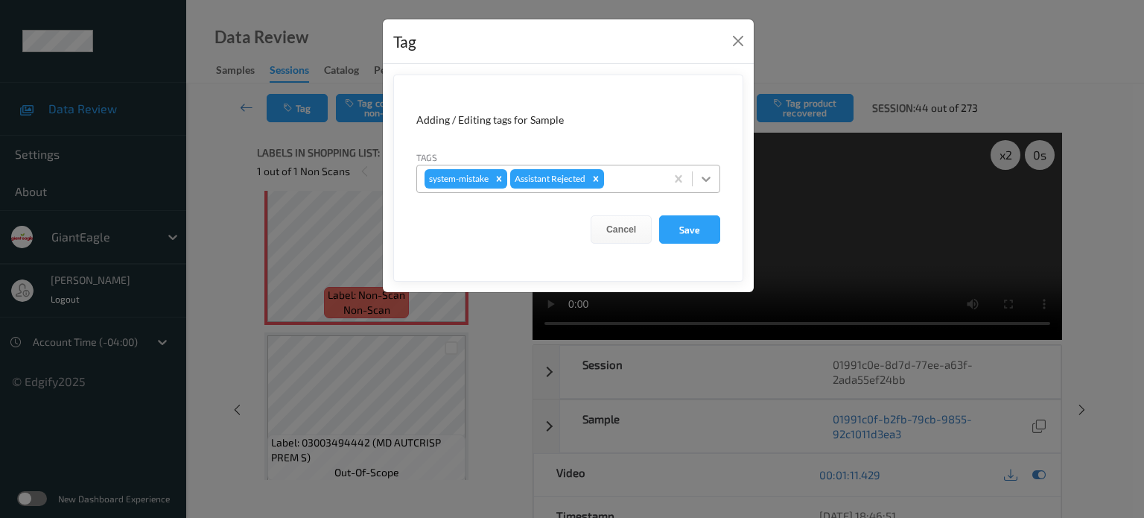
click at [703, 181] on icon at bounding box center [706, 178] width 15 height 15
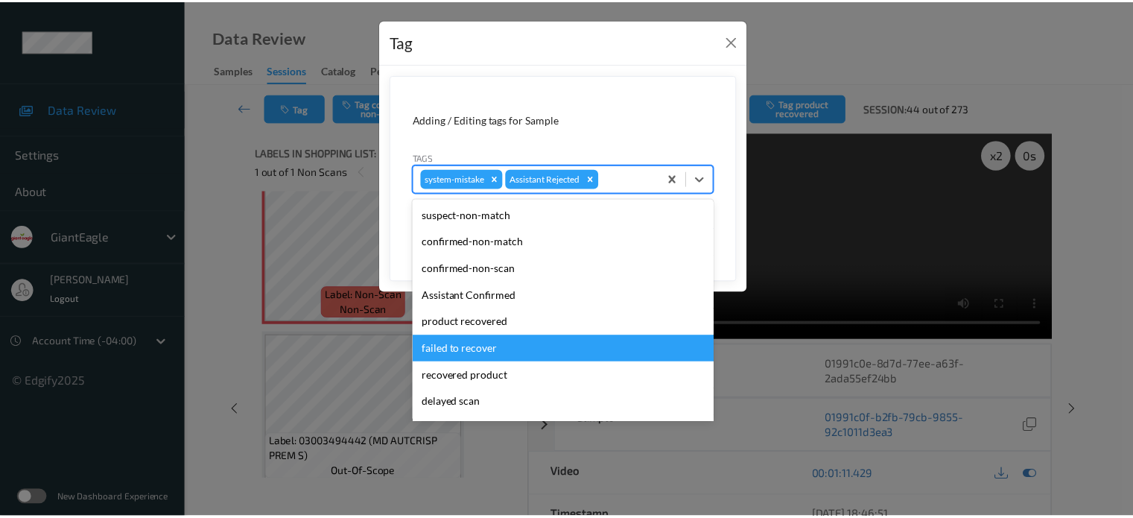
scroll to position [131, 0]
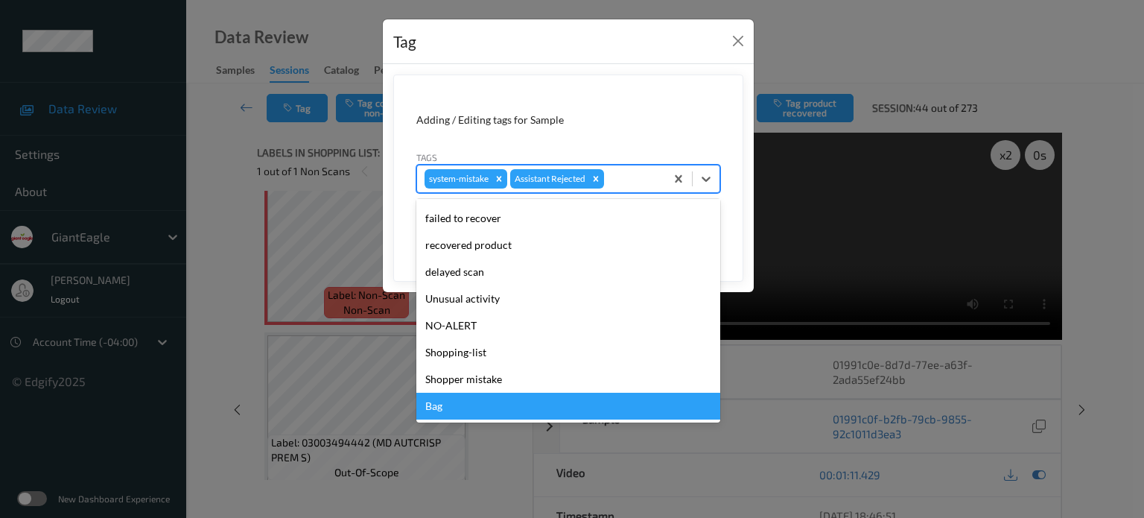
click at [431, 414] on div "Bag" at bounding box center [568, 406] width 304 height 27
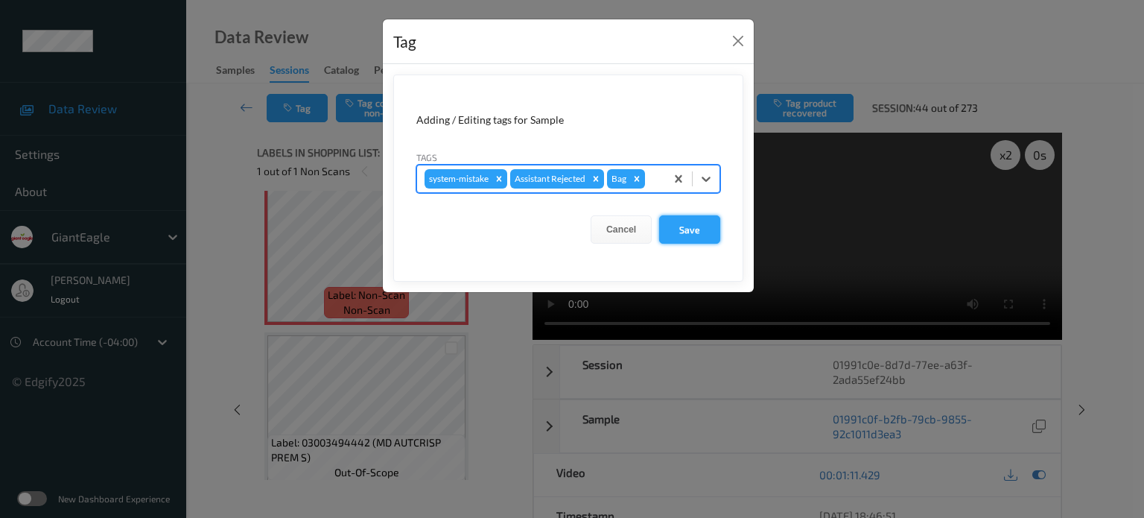
click at [691, 226] on button "Save" at bounding box center [689, 229] width 61 height 28
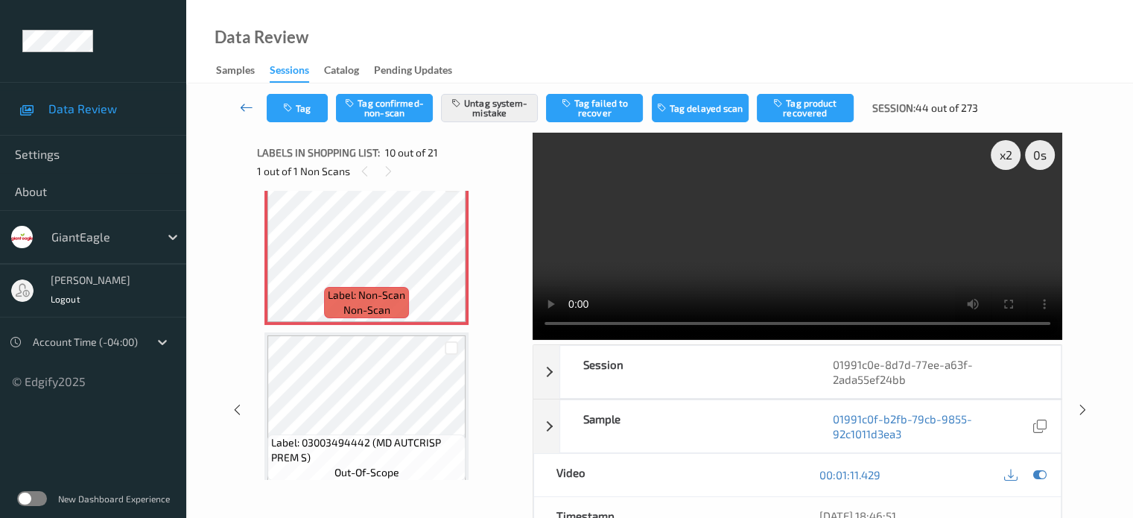
click at [243, 110] on icon at bounding box center [246, 107] width 13 height 15
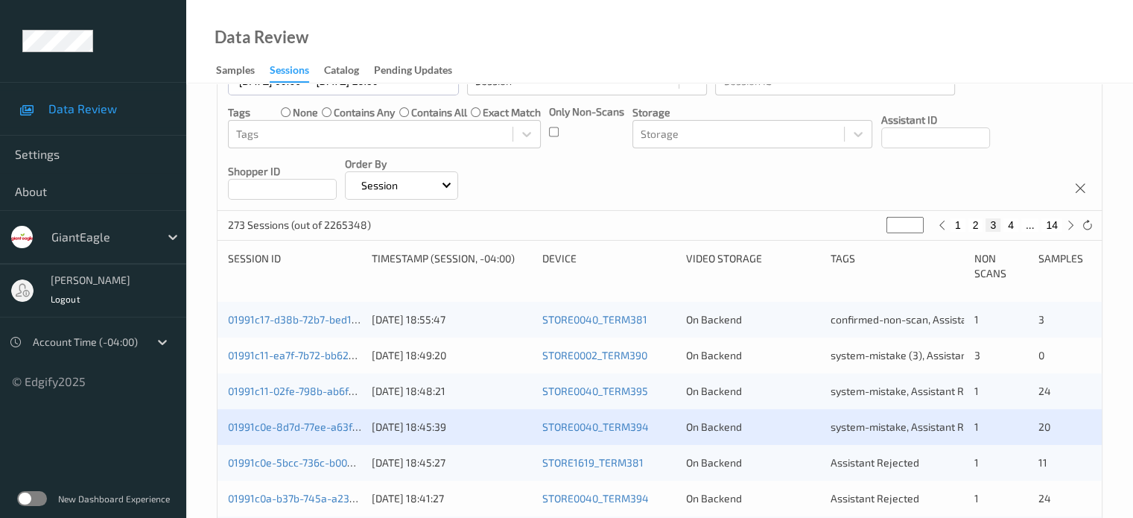
scroll to position [248, 0]
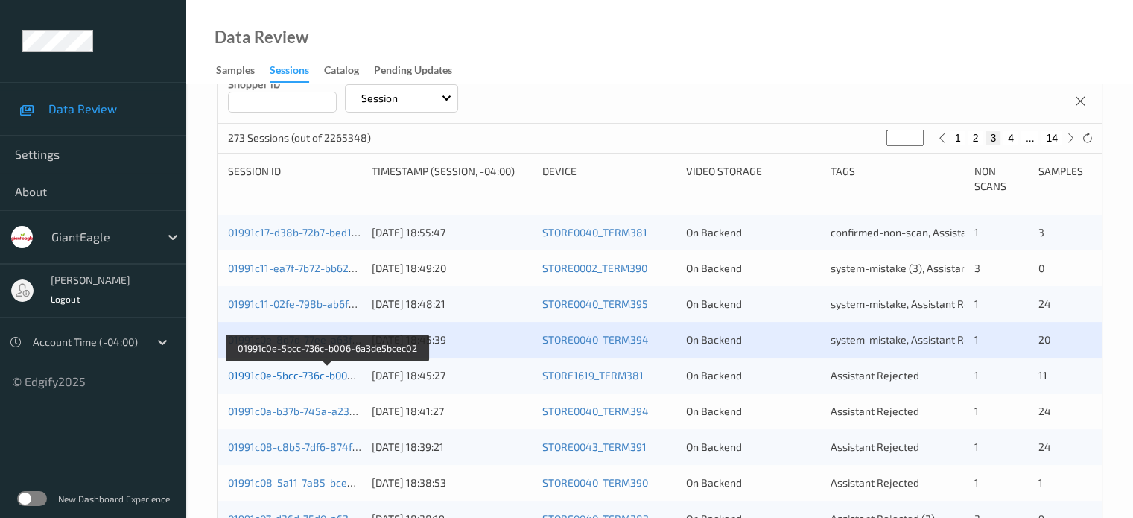
click at [305, 374] on link "01991c0e-5bcc-736c-b006-6a3de5bcec02" at bounding box center [328, 375] width 200 height 13
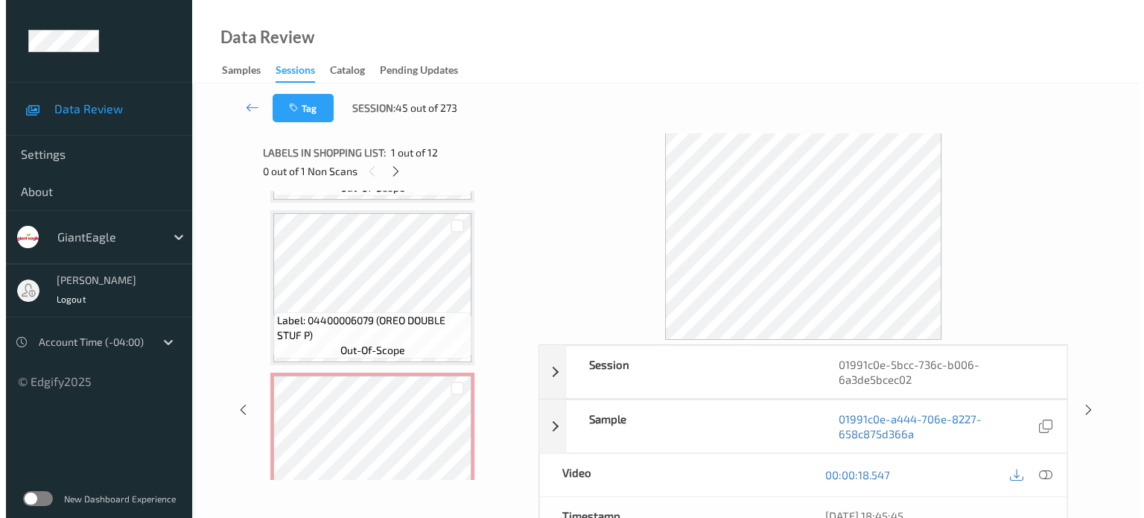
scroll to position [745, 0]
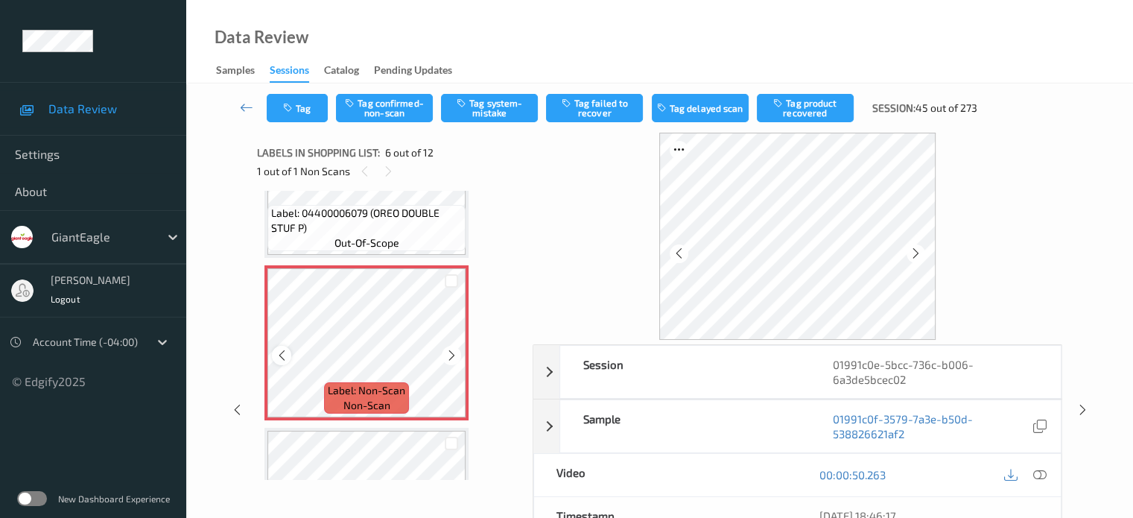
click at [283, 358] on icon at bounding box center [282, 355] width 13 height 13
click at [1035, 474] on icon at bounding box center [1038, 474] width 13 height 13
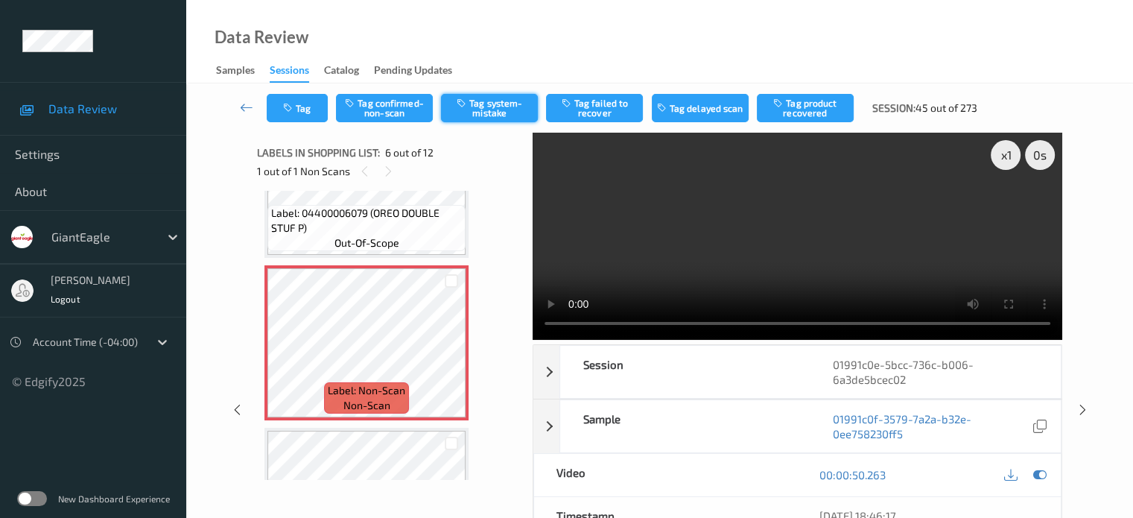
click at [489, 107] on button "Tag system-mistake" at bounding box center [489, 108] width 97 height 28
click at [311, 104] on button "Tag" at bounding box center [297, 108] width 61 height 28
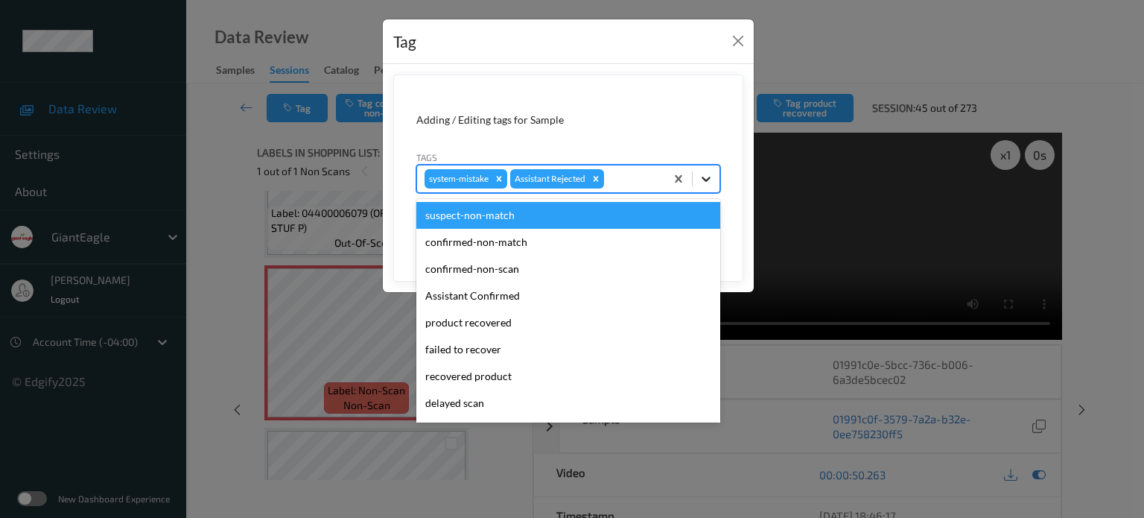
click at [711, 183] on icon at bounding box center [706, 178] width 15 height 15
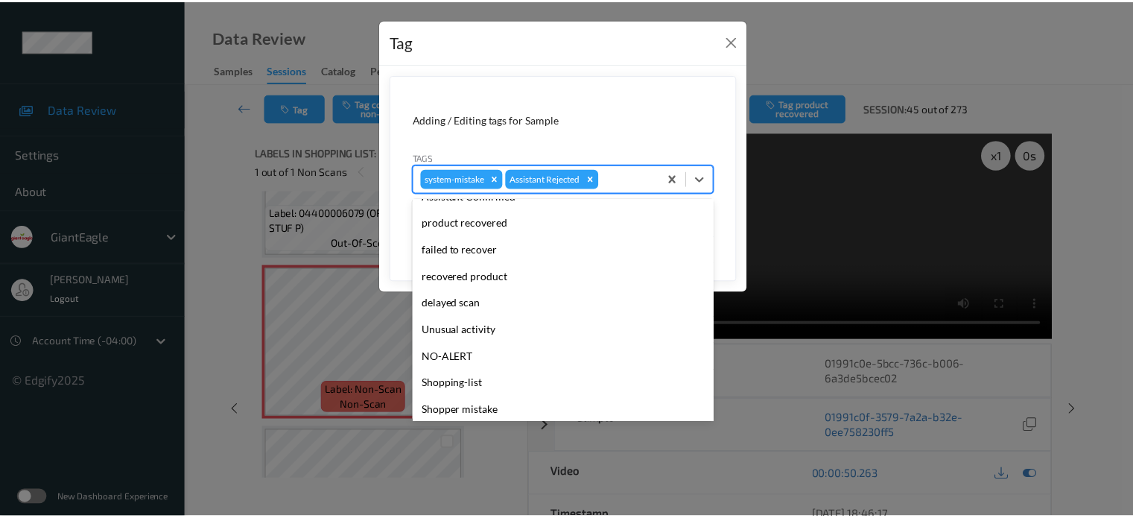
scroll to position [124, 0]
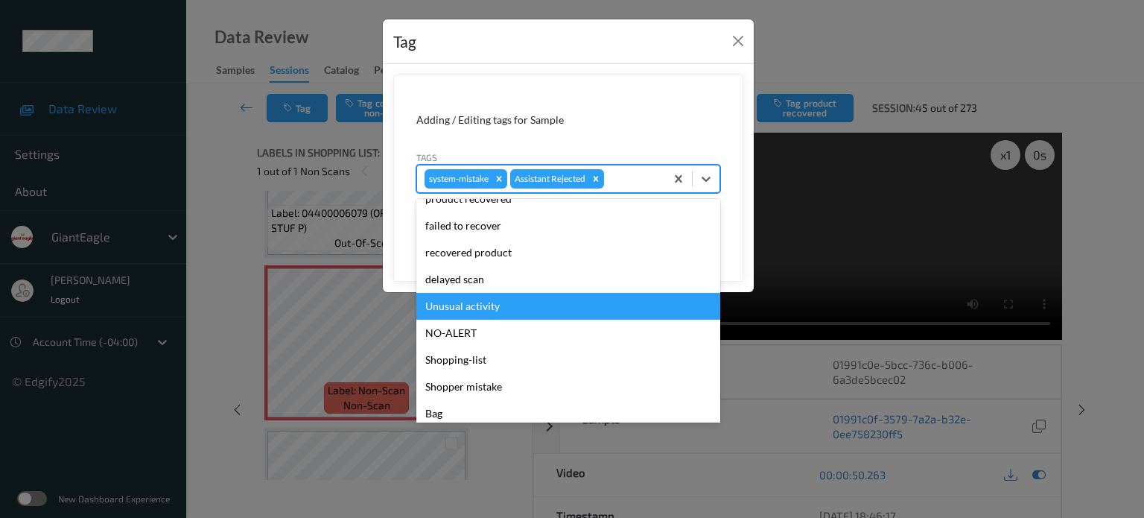
click at [483, 306] on div "Unusual activity" at bounding box center [568, 306] width 304 height 27
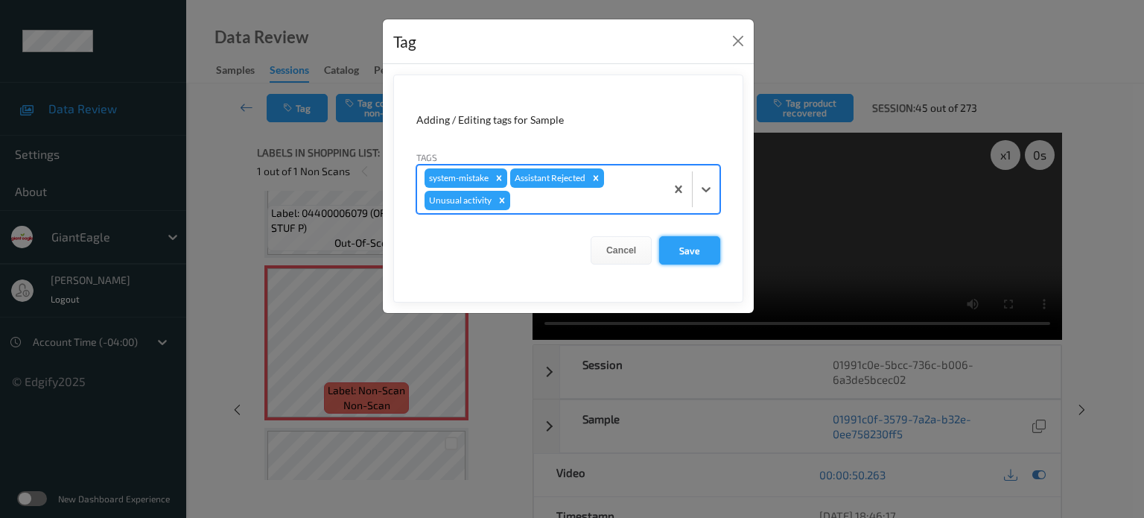
click at [684, 250] on button "Save" at bounding box center [689, 250] width 61 height 28
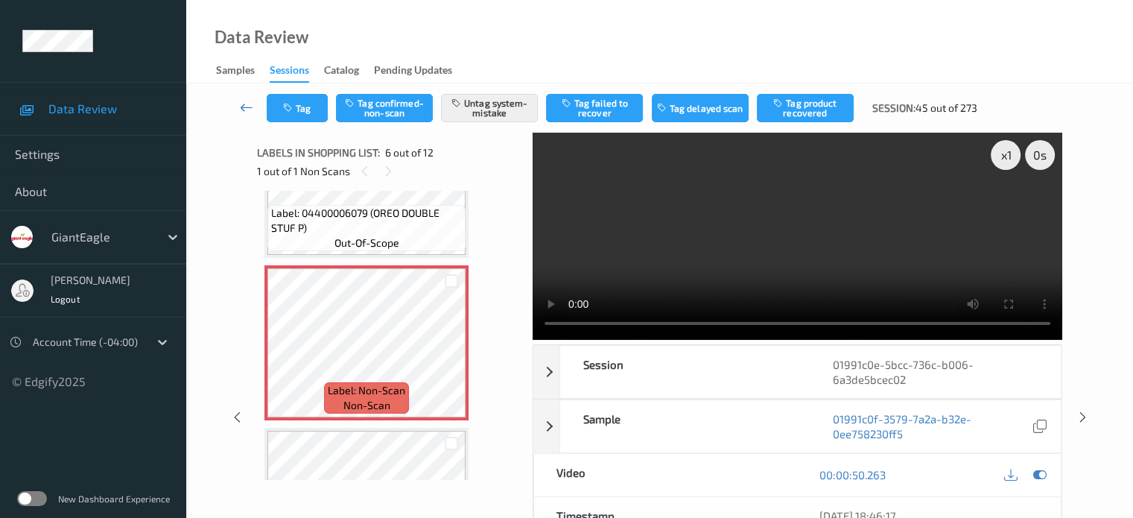
click at [241, 102] on icon at bounding box center [246, 107] width 13 height 15
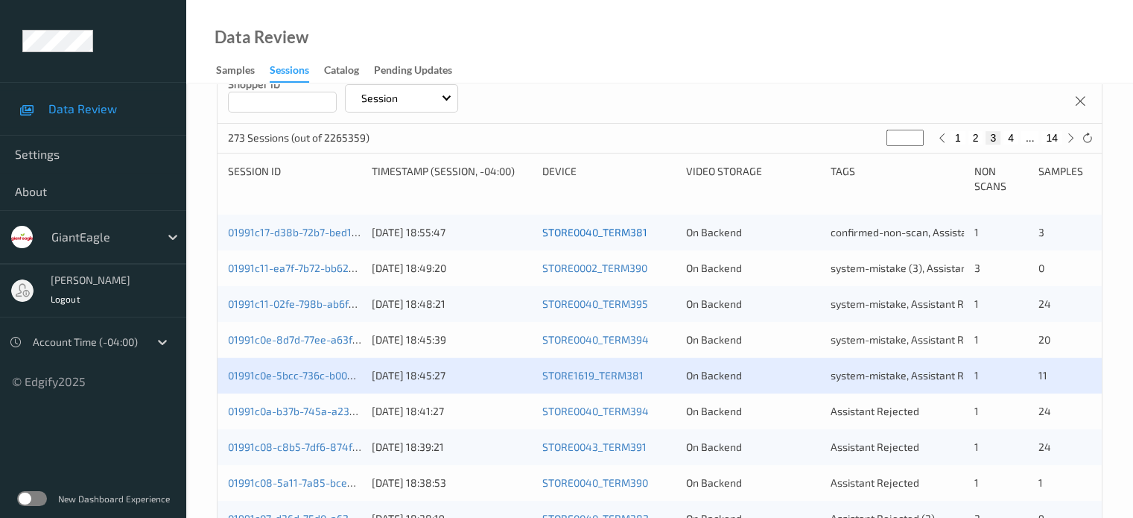
scroll to position [372, 0]
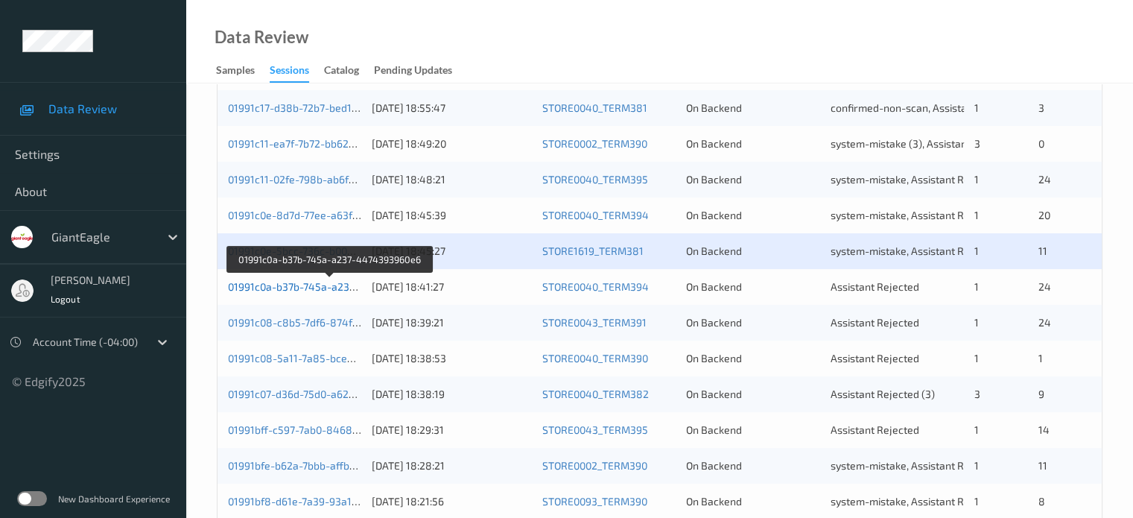
click at [302, 288] on link "01991c0a-b37b-745a-a237-4474393960e6" at bounding box center [330, 286] width 204 height 13
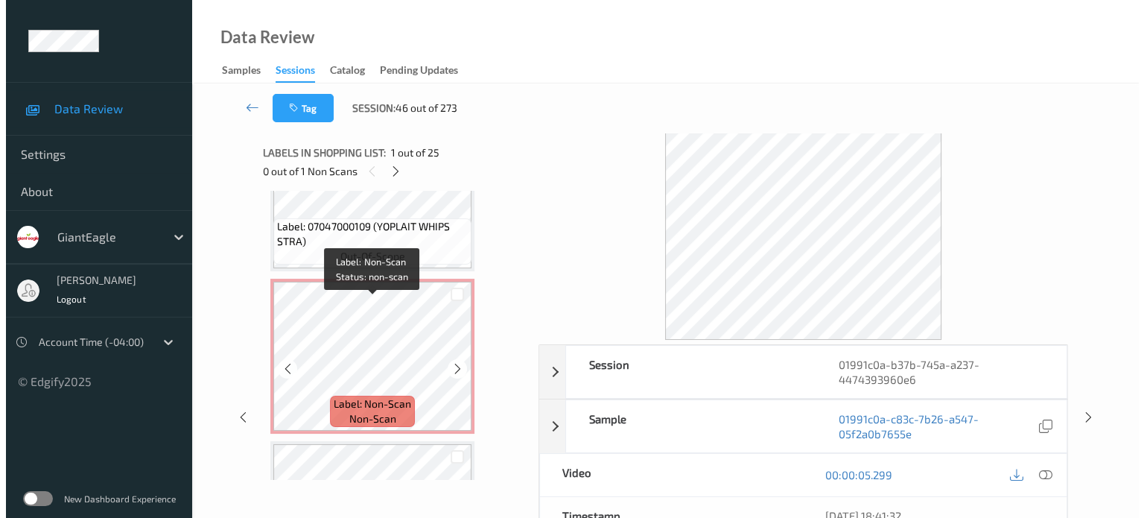
scroll to position [2980, 0]
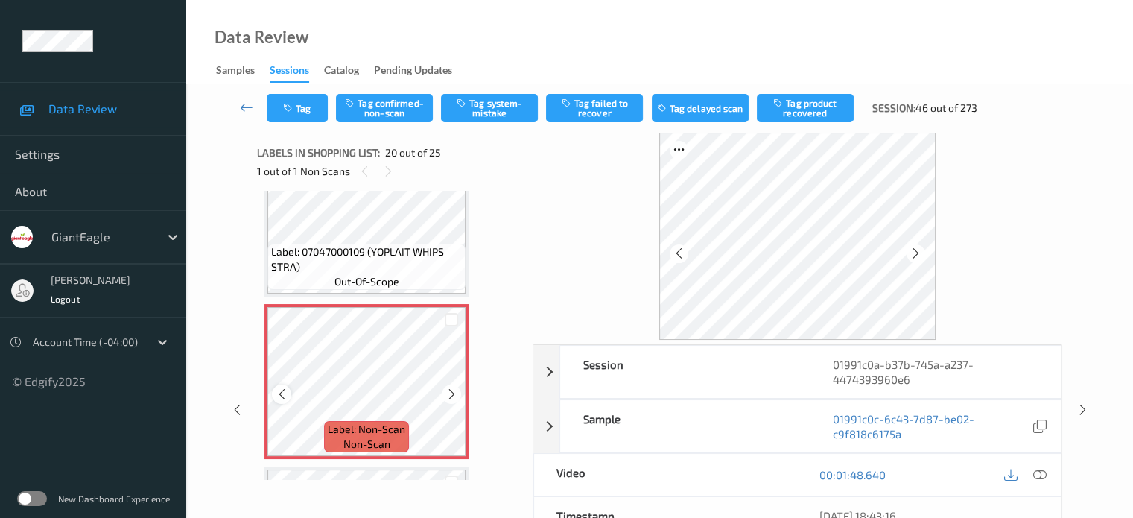
click at [283, 402] on div at bounding box center [281, 393] width 19 height 19
click at [1034, 470] on icon at bounding box center [1038, 474] width 13 height 13
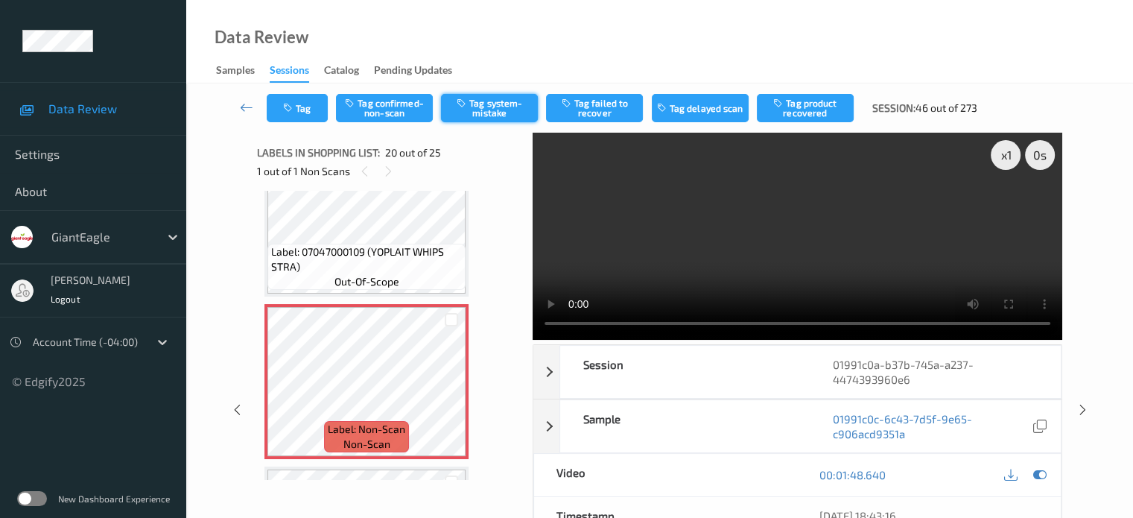
click at [495, 110] on button "Tag system-mistake" at bounding box center [489, 108] width 97 height 28
click at [302, 105] on div "Tag Tag confirmed-non-scan Tag system-mistake Tag failed to recover Tag delayed…" at bounding box center [660, 385] width 886 height 604
click at [303, 110] on button "Tag" at bounding box center [297, 108] width 61 height 28
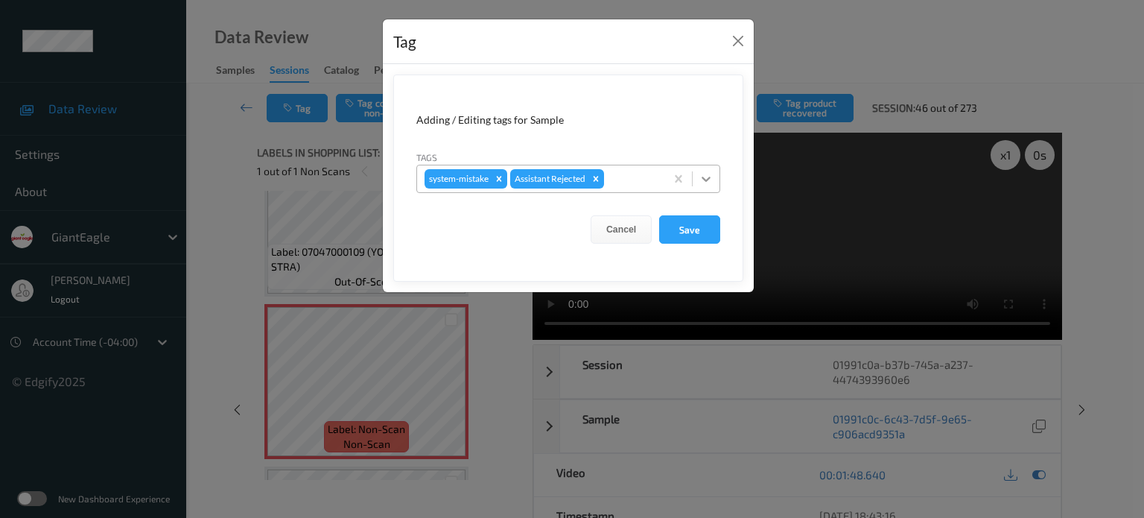
click at [702, 176] on icon at bounding box center [706, 178] width 15 height 15
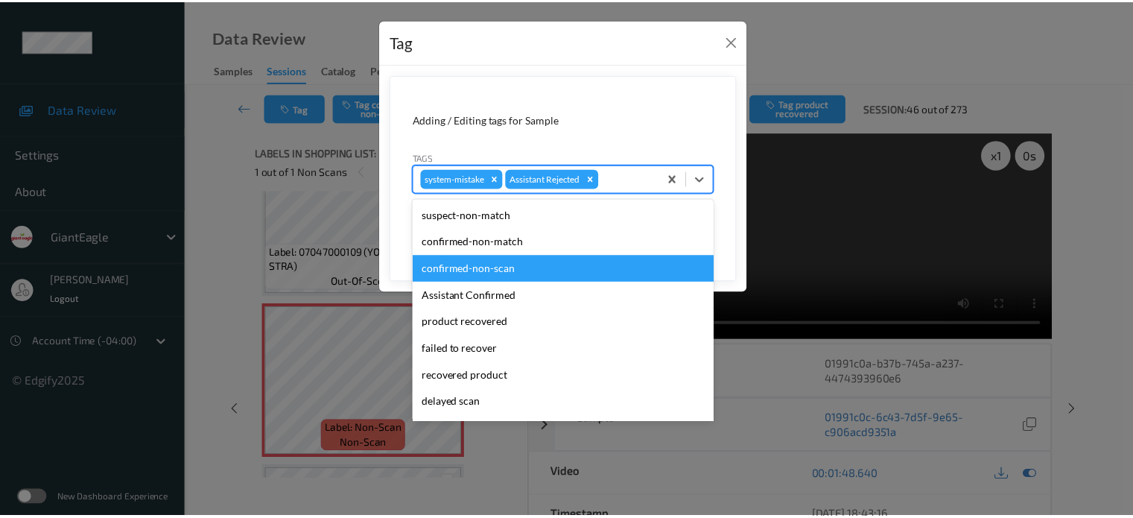
scroll to position [131, 0]
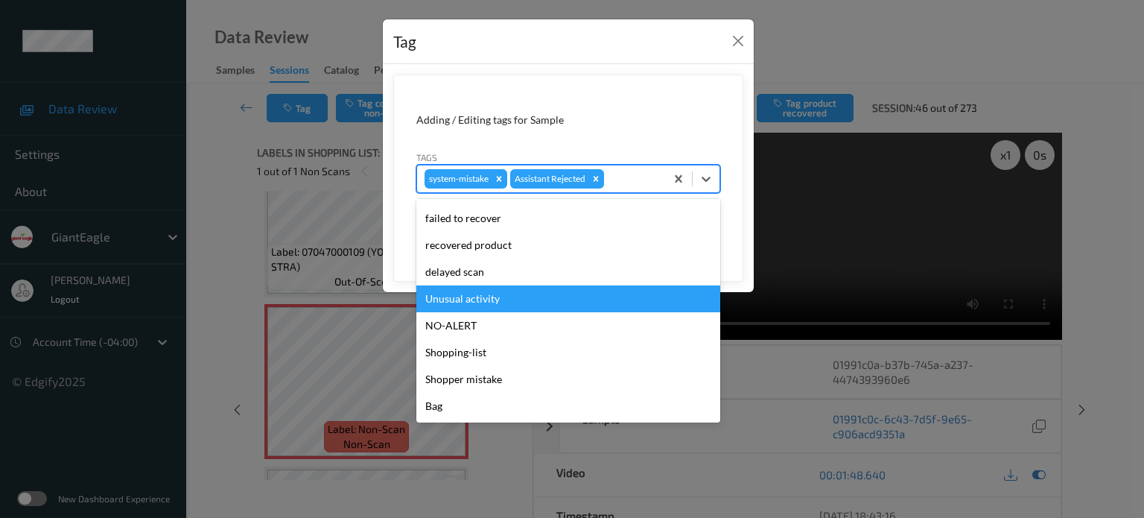
click at [460, 295] on div "Unusual activity" at bounding box center [568, 298] width 304 height 27
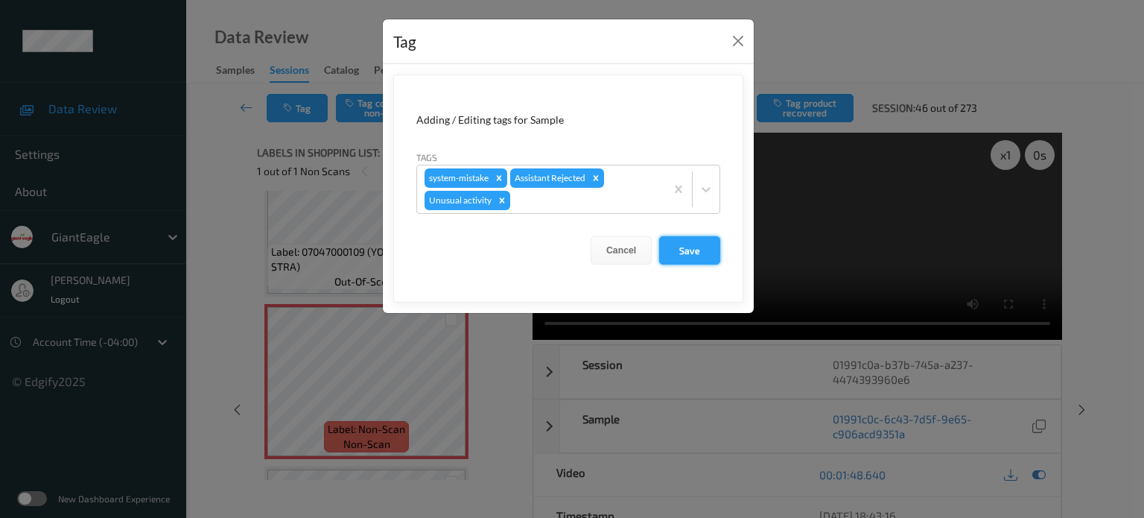
click at [697, 253] on button "Save" at bounding box center [689, 250] width 61 height 28
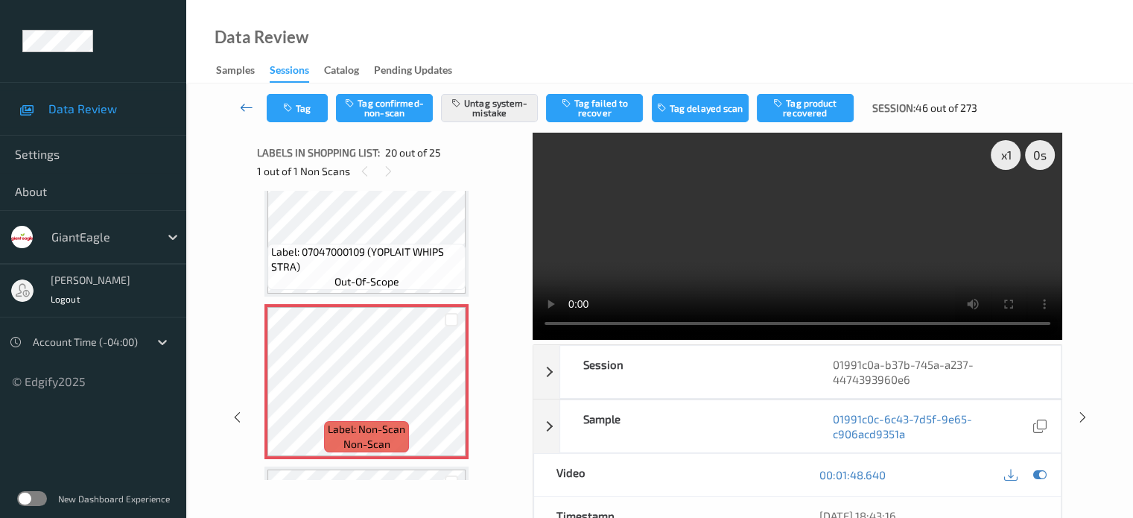
click at [249, 107] on icon at bounding box center [246, 107] width 13 height 15
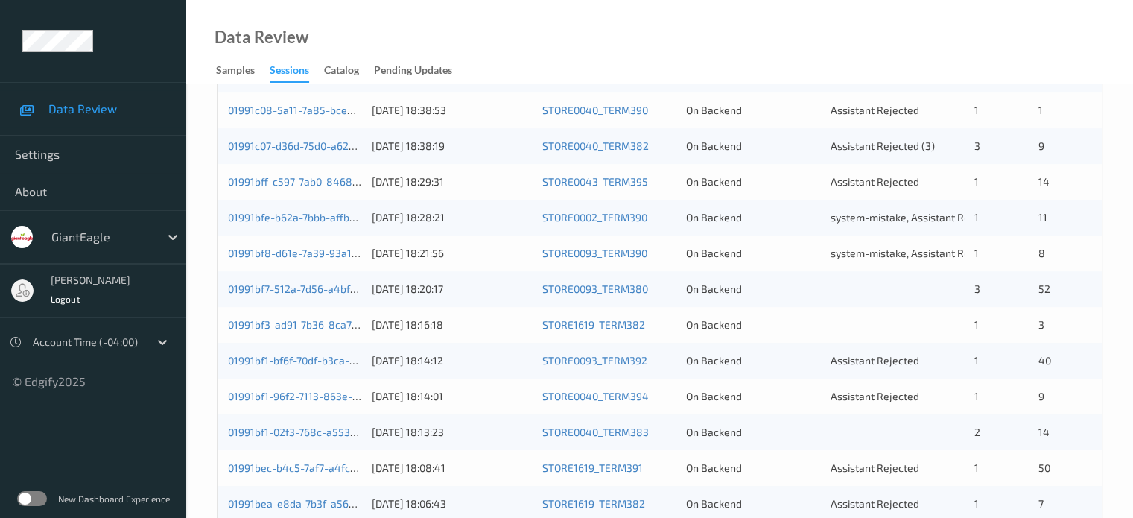
scroll to position [496, 0]
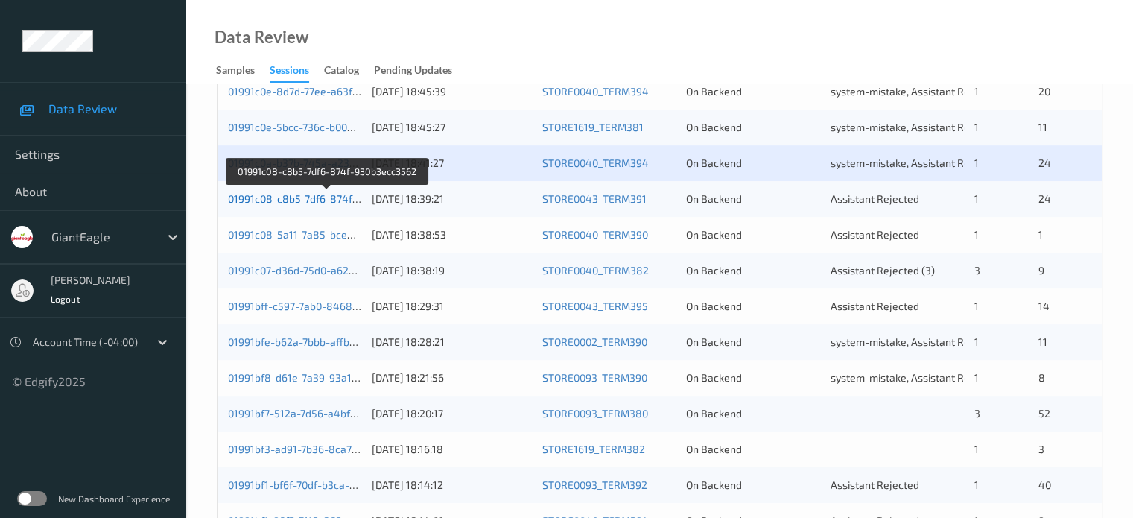
click at [286, 194] on link "01991c08-c8b5-7df6-874f-930b3ecc3562" at bounding box center [327, 198] width 199 height 13
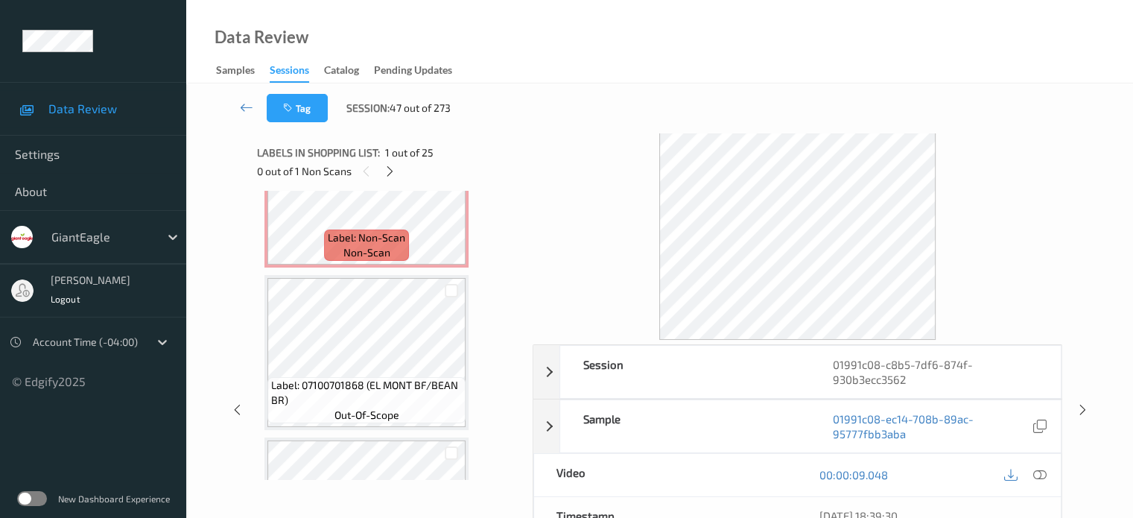
scroll to position [124, 0]
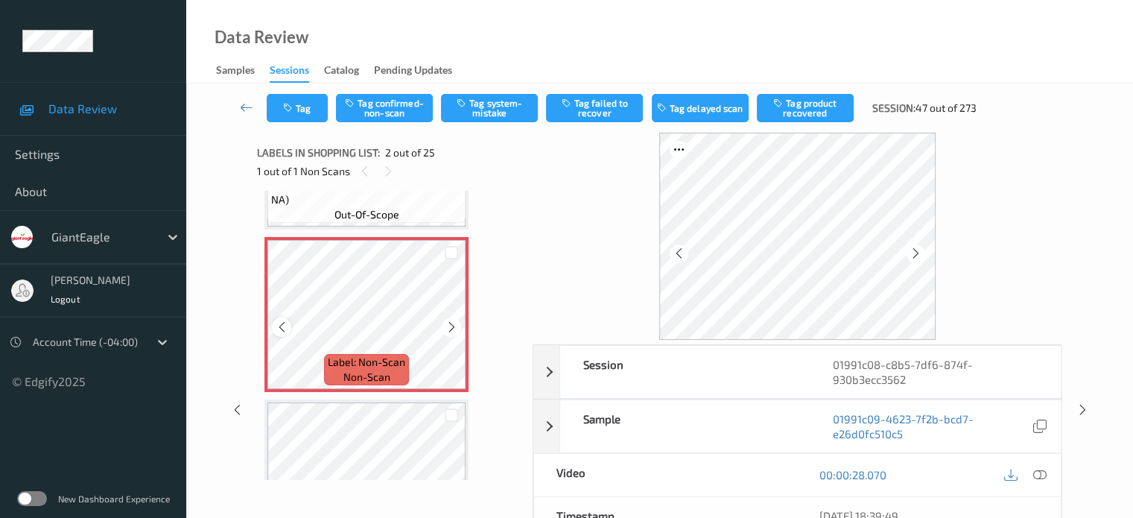
click at [279, 331] on icon at bounding box center [282, 326] width 13 height 13
click at [1040, 476] on icon at bounding box center [1038, 474] width 13 height 13
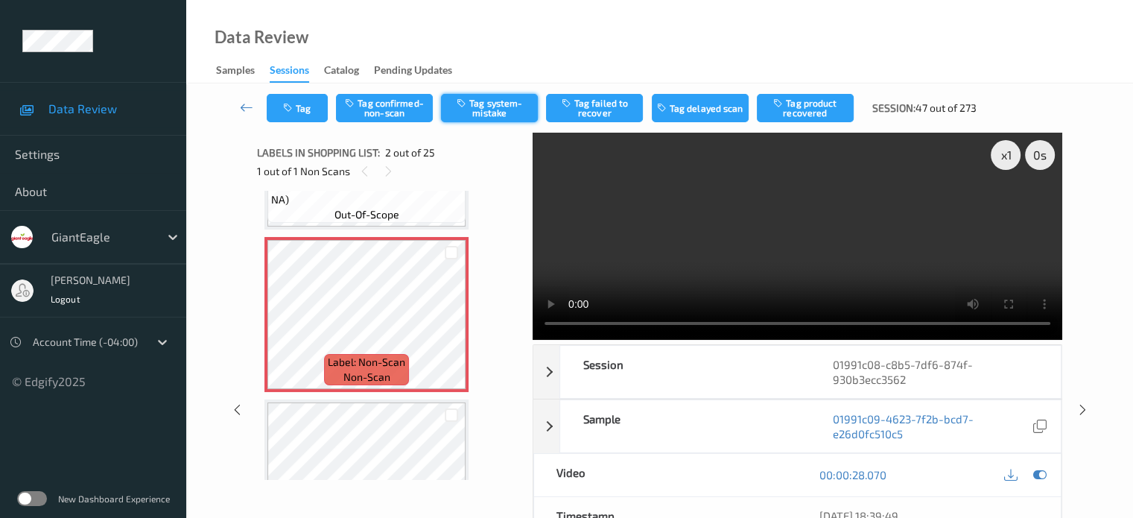
click at [495, 112] on button "Tag system-mistake" at bounding box center [489, 108] width 97 height 28
click at [311, 122] on div "Tag Tag confirmed-non-scan Untag system-mistake Tag failed to recover Tag delay…" at bounding box center [660, 107] width 886 height 49
click at [300, 107] on button "Tag" at bounding box center [297, 108] width 61 height 28
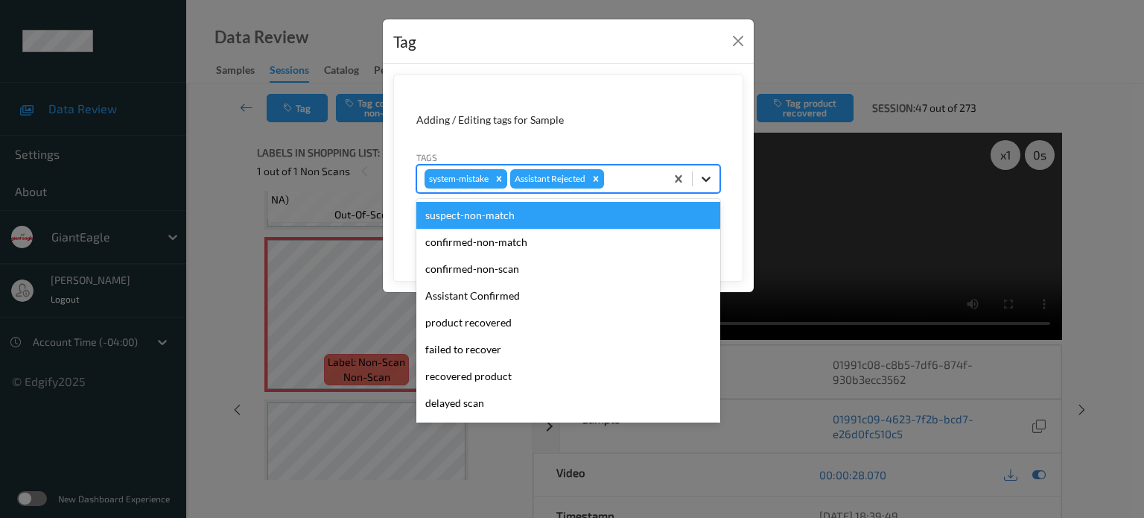
click at [703, 177] on icon at bounding box center [706, 179] width 9 height 5
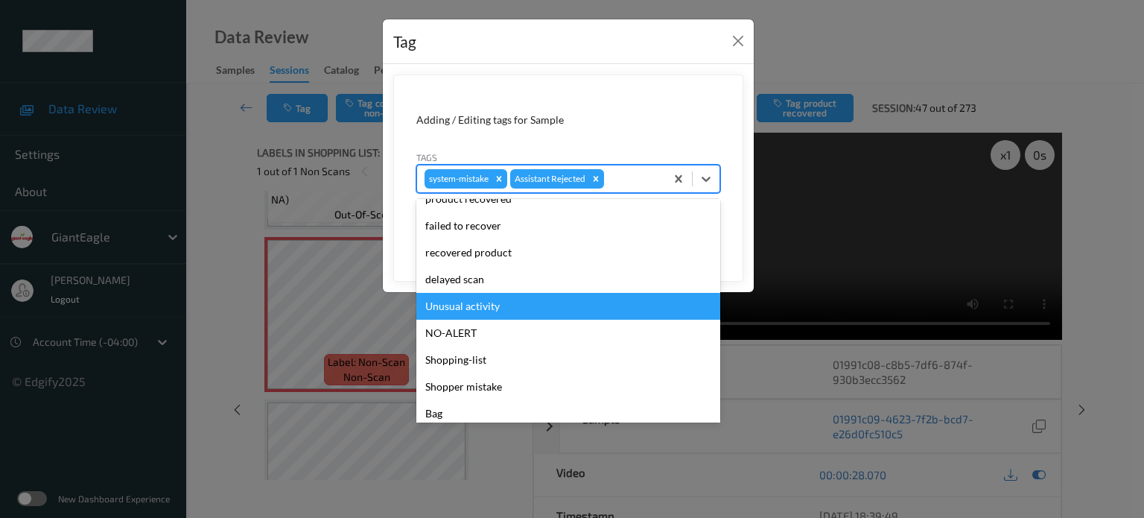
click at [458, 298] on div "Unusual activity" at bounding box center [568, 306] width 304 height 27
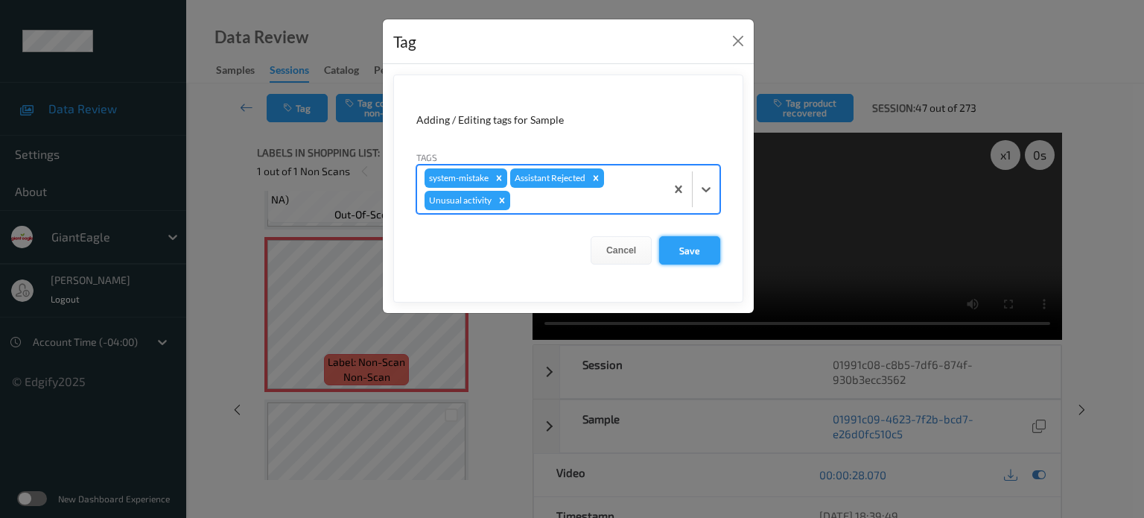
click at [691, 245] on button "Save" at bounding box center [689, 250] width 61 height 28
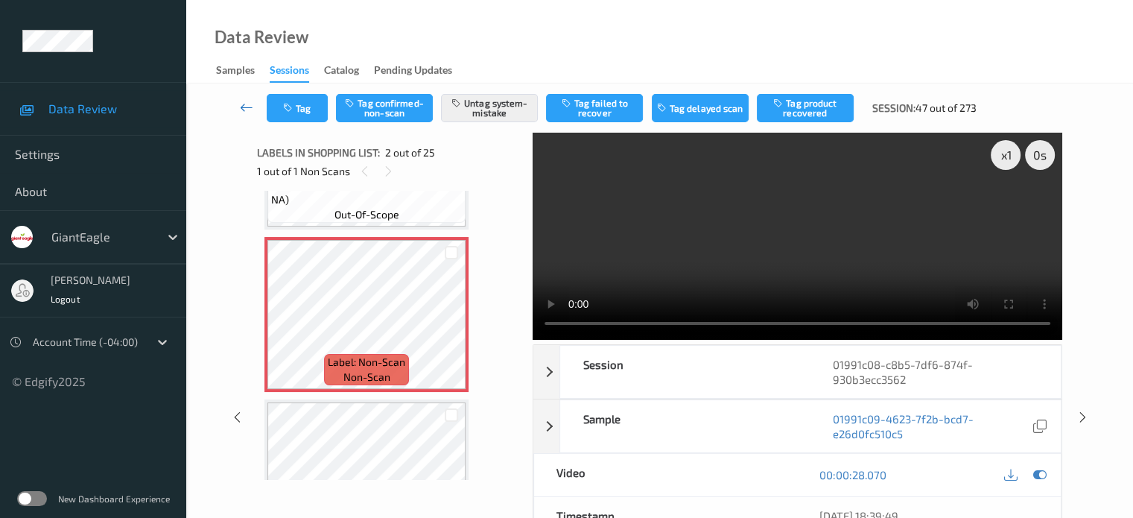
click at [243, 109] on icon at bounding box center [246, 107] width 13 height 15
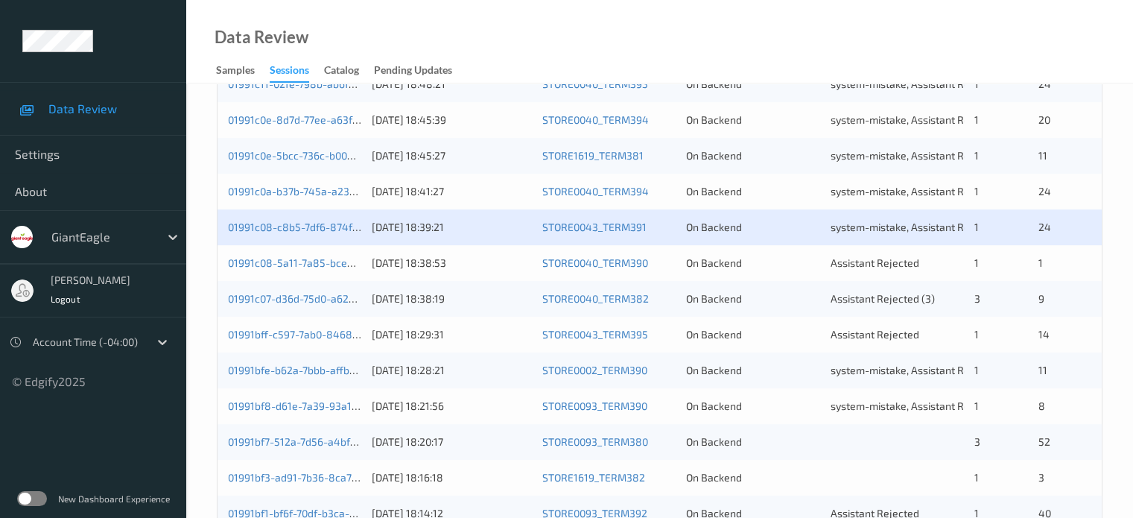
scroll to position [496, 0]
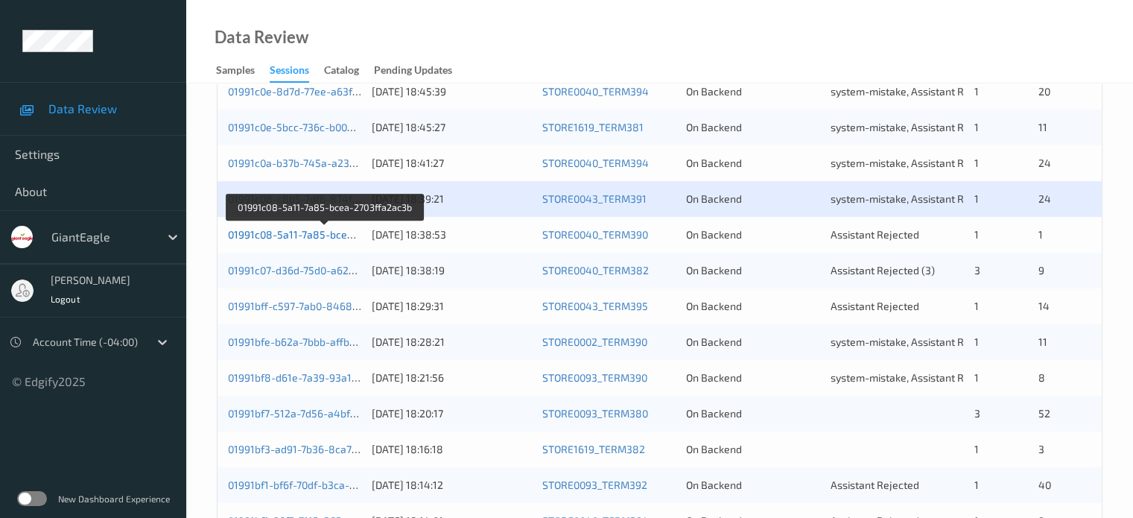
click at [257, 232] on link "01991c08-5a11-7a85-bcea-2703ffa2ac3b" at bounding box center [325, 234] width 195 height 13
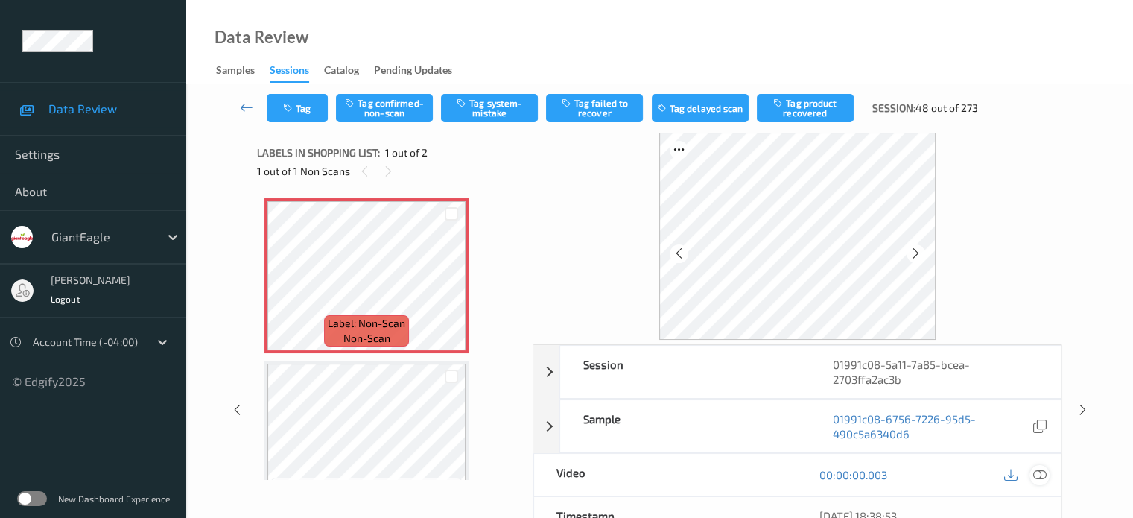
click at [1034, 472] on icon at bounding box center [1038, 474] width 13 height 13
